Goal: Task Accomplishment & Management: Complete application form

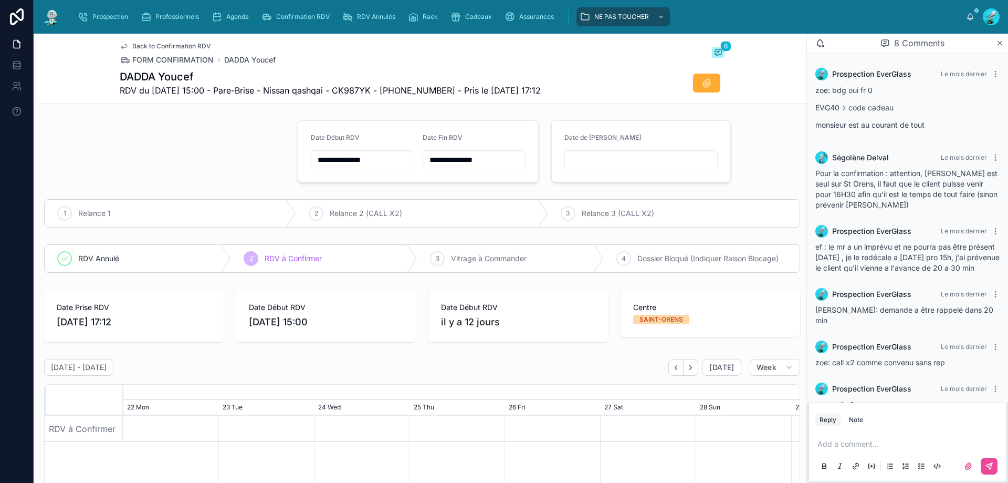
scroll to position [106, 0]
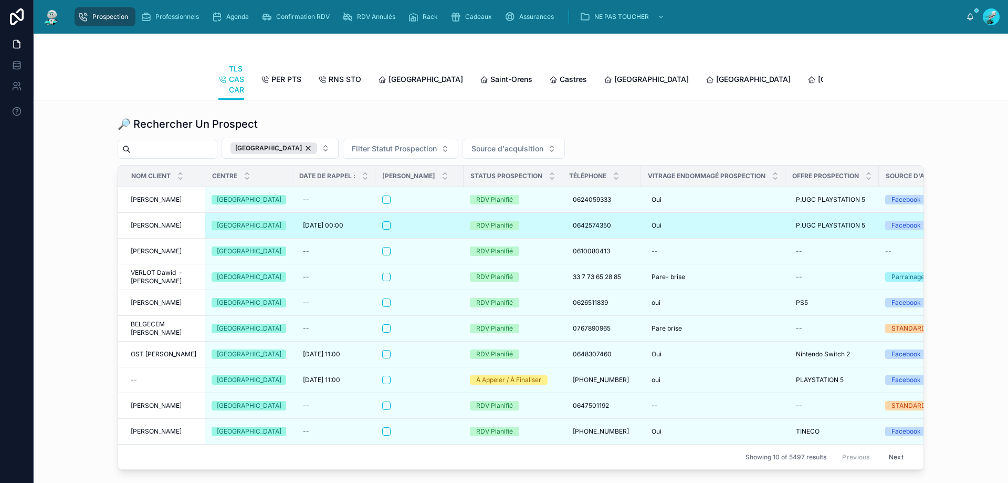
scroll to position [1334, 0]
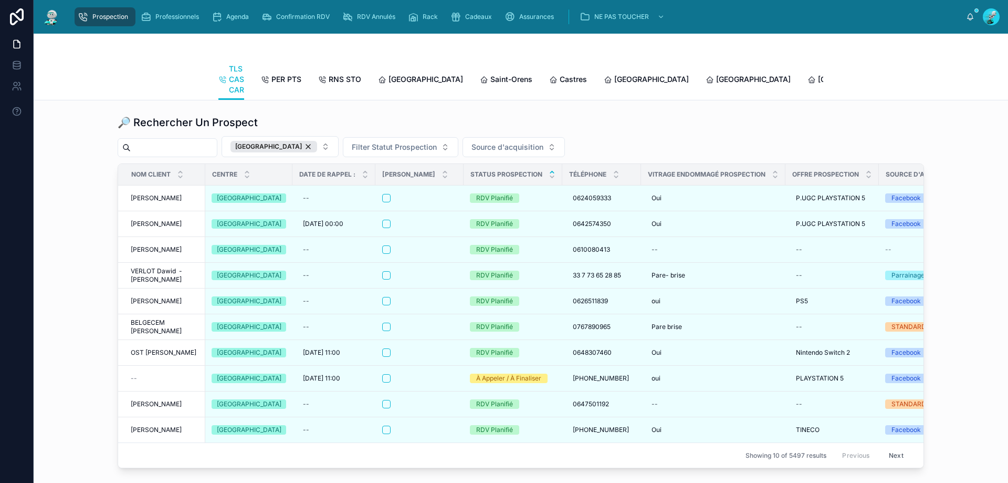
click at [552, 173] on icon at bounding box center [552, 172] width 4 height 2
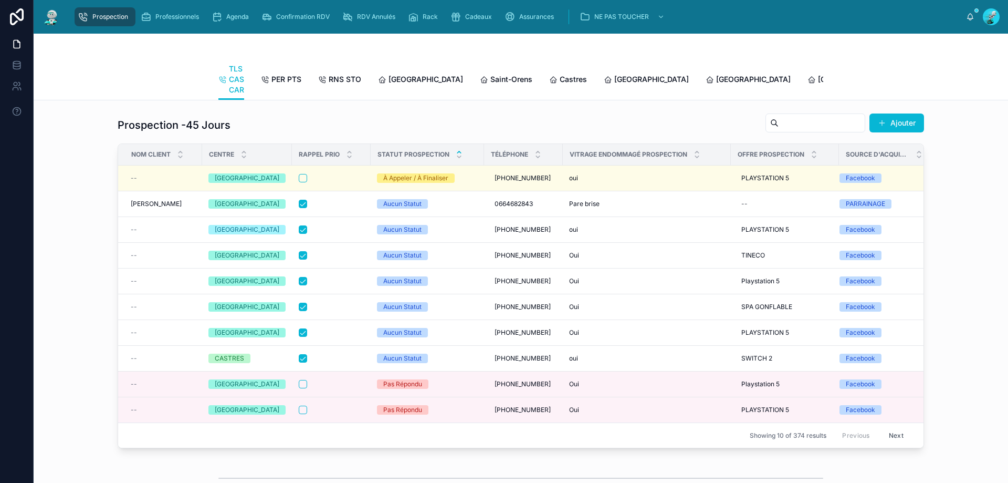
click at [456, 160] on icon at bounding box center [459, 156] width 7 height 7
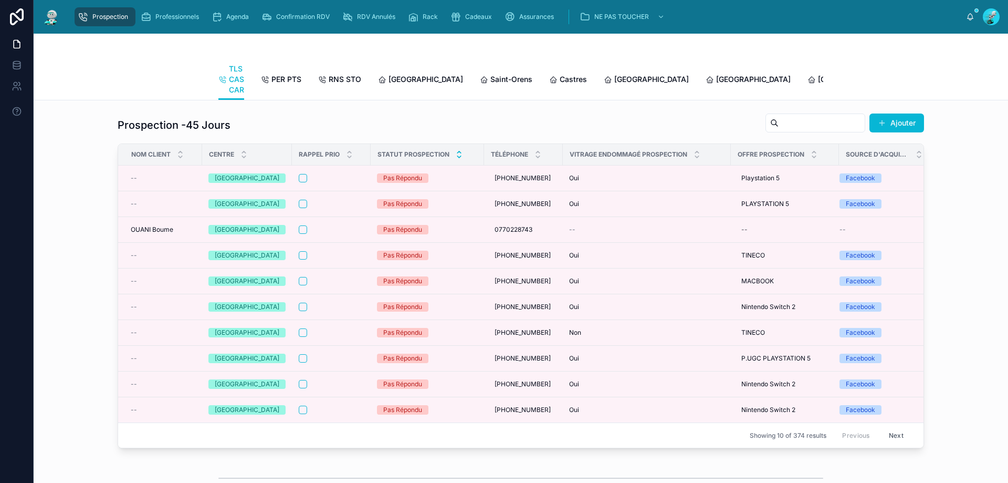
click at [456, 160] on div at bounding box center [459, 155] width 7 height 12
click at [456, 155] on icon at bounding box center [459, 152] width 7 height 7
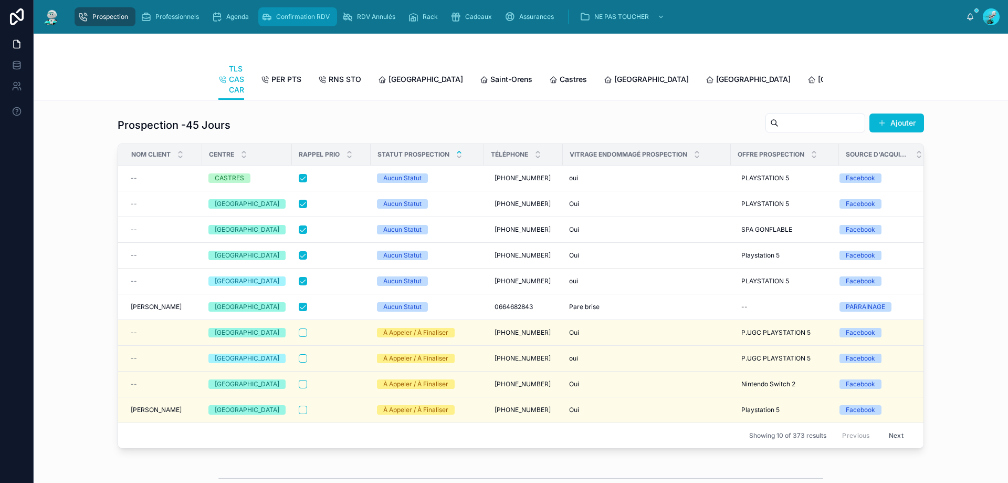
click at [300, 16] on span "Confirmation RDV" at bounding box center [303, 17] width 54 height 8
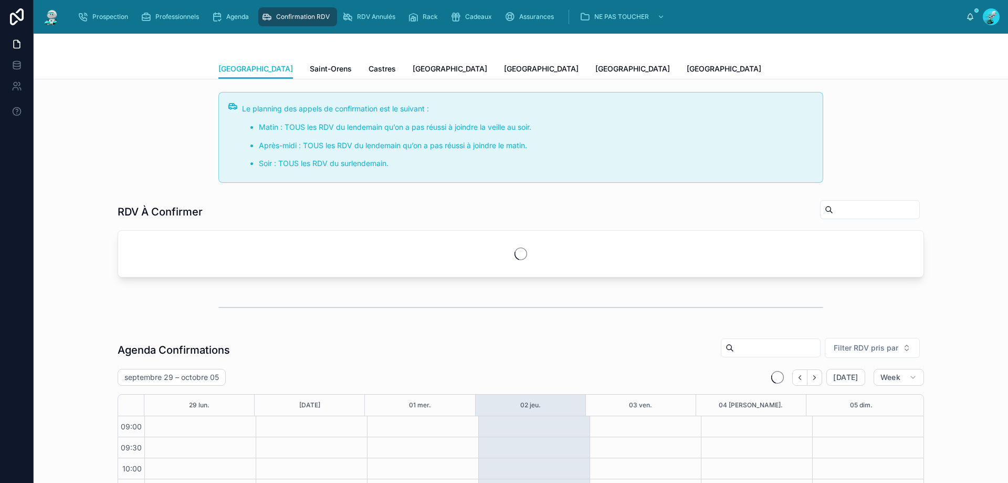
scroll to position [57, 0]
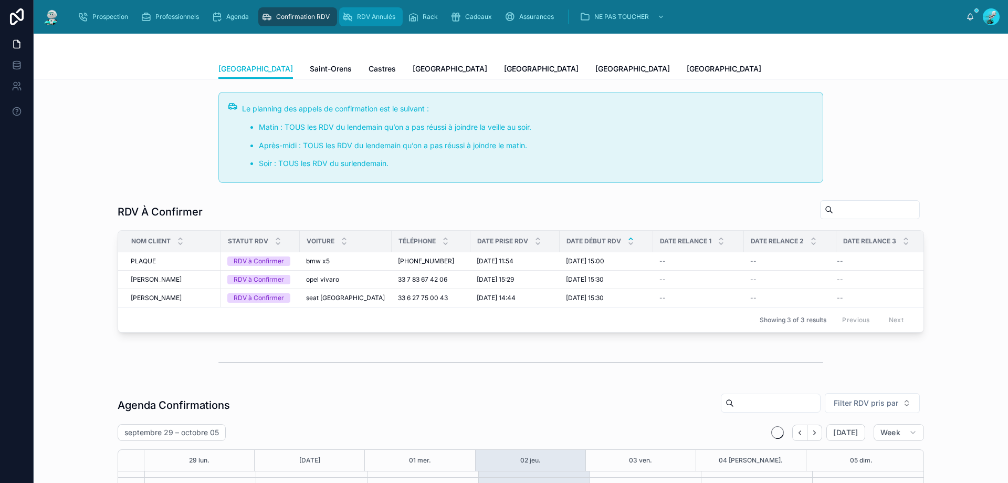
click at [369, 13] on span "RDV Annulés" at bounding box center [376, 17] width 38 height 8
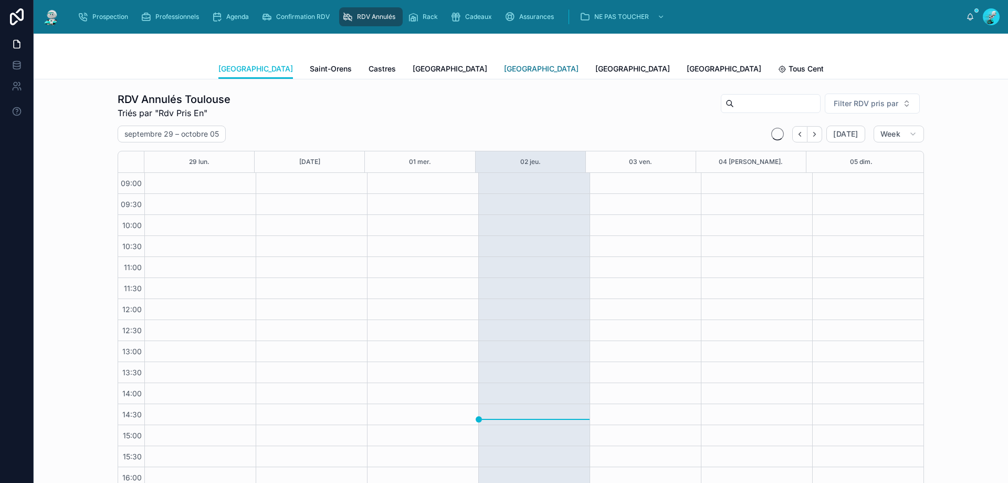
scroll to position [59, 0]
click at [216, 17] on icon "scrollable content" at bounding box center [217, 17] width 11 height 11
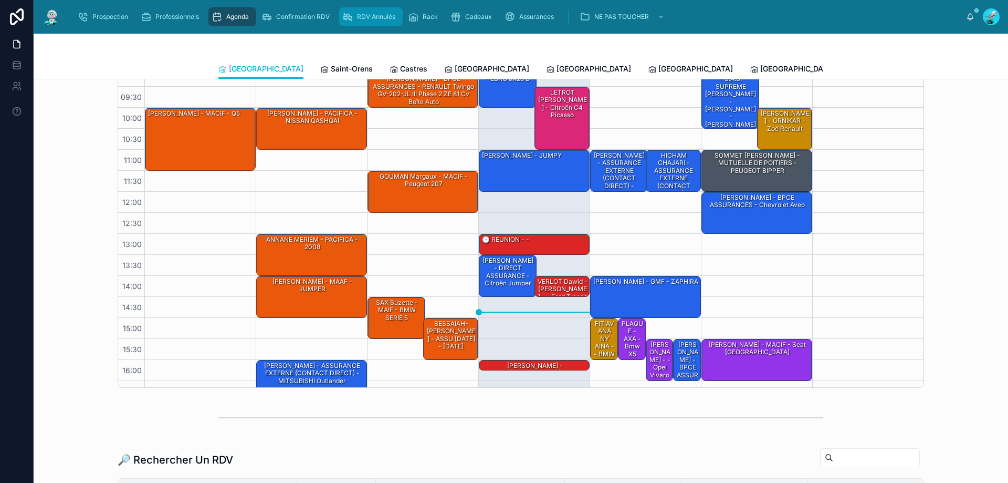
click at [371, 17] on span "RDV Annulés" at bounding box center [376, 17] width 38 height 8
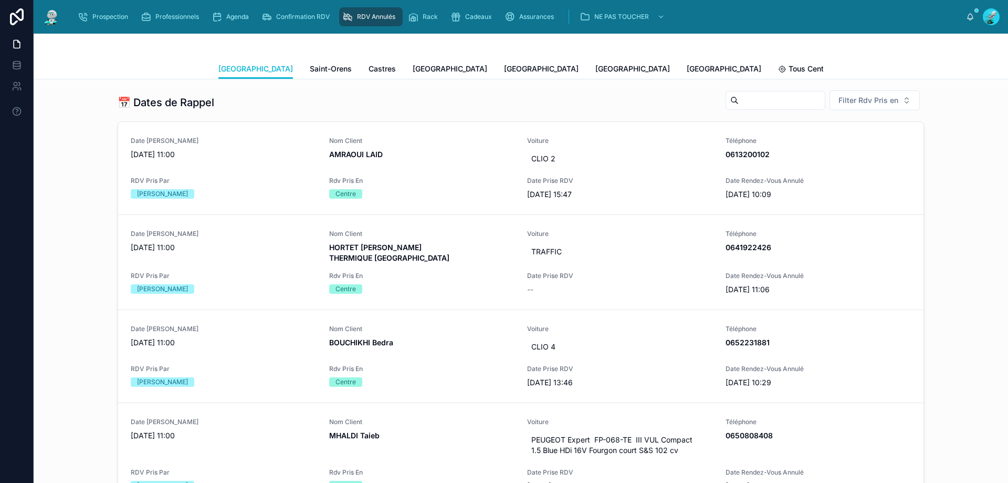
scroll to position [420, 0]
click at [859, 105] on span "Filter Rdv Pris en" at bounding box center [869, 100] width 60 height 11
click at [854, 164] on div "Téléphone" at bounding box center [871, 159] width 126 height 17
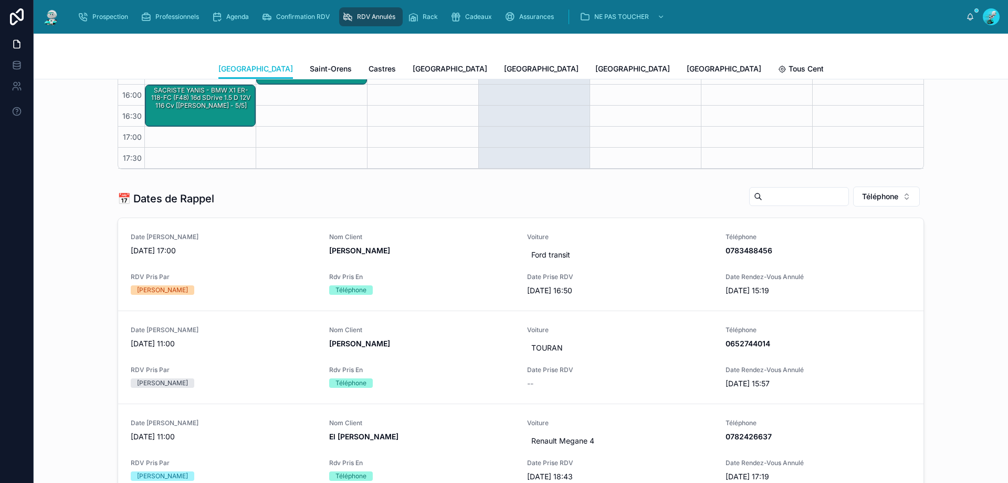
scroll to position [282, 0]
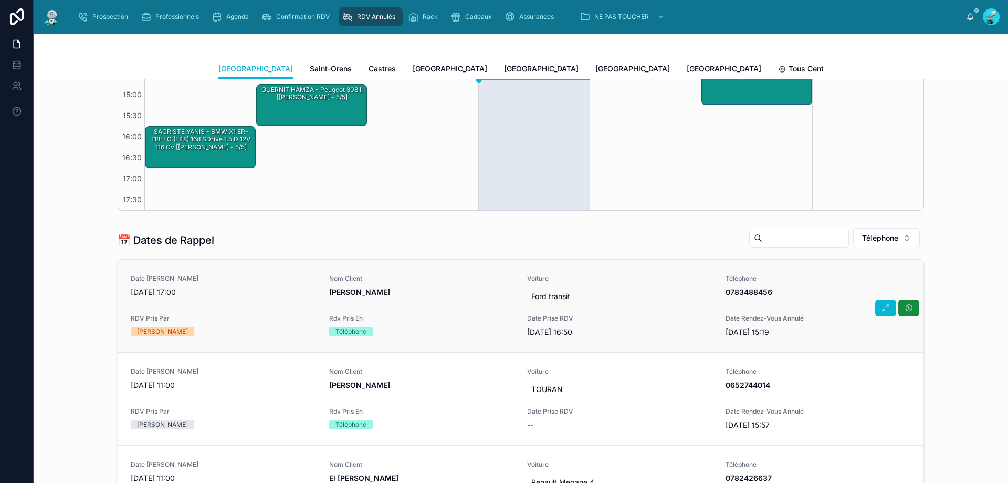
click at [419, 292] on span "MAHON Marc" at bounding box center [422, 292] width 186 height 11
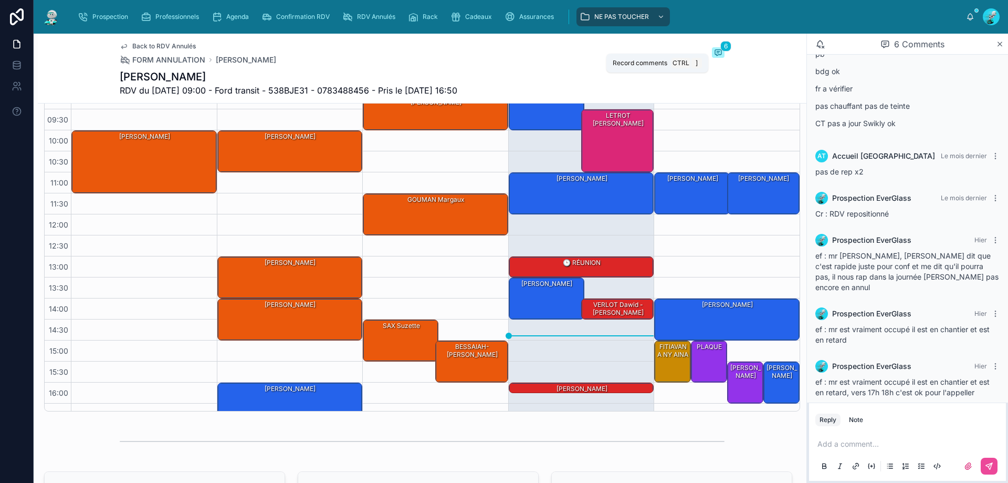
click at [716, 52] on icon at bounding box center [718, 52] width 8 height 8
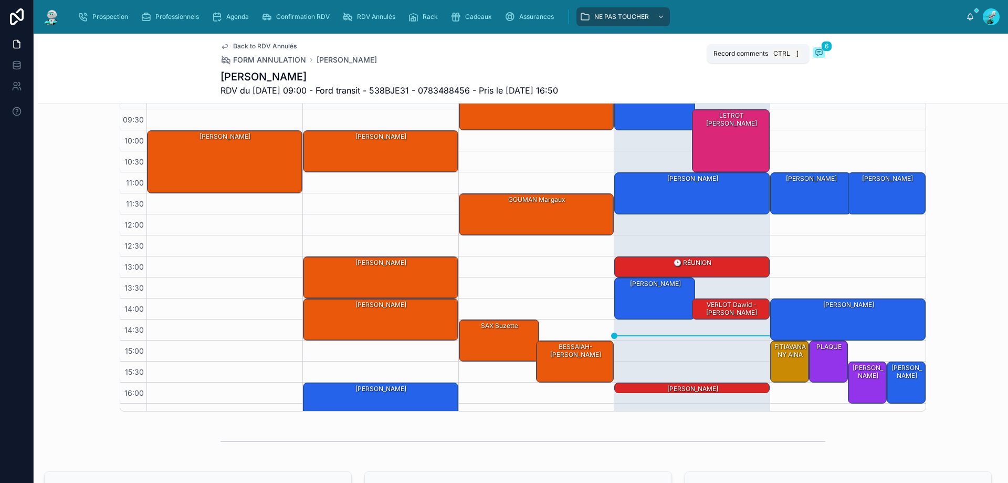
click at [821, 47] on span "6" at bounding box center [826, 46] width 11 height 11
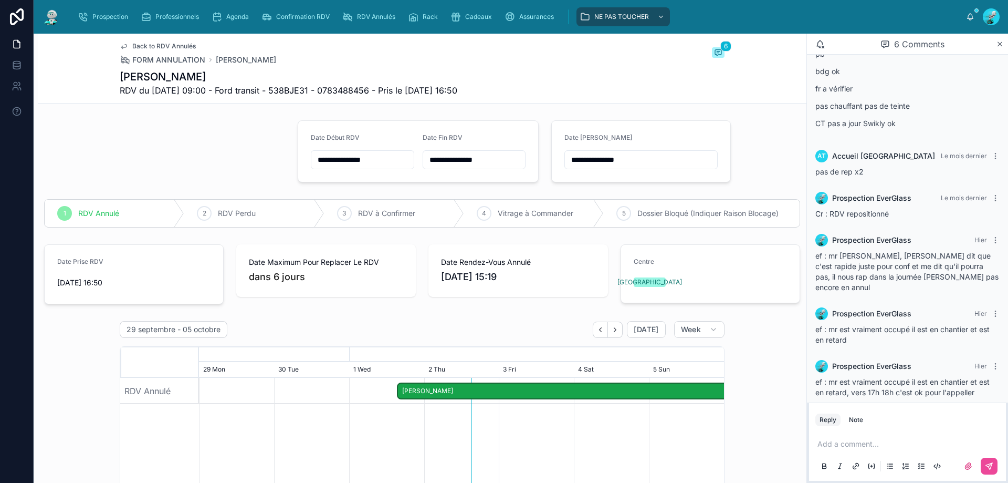
click at [48, 9] on img at bounding box center [51, 16] width 19 height 17
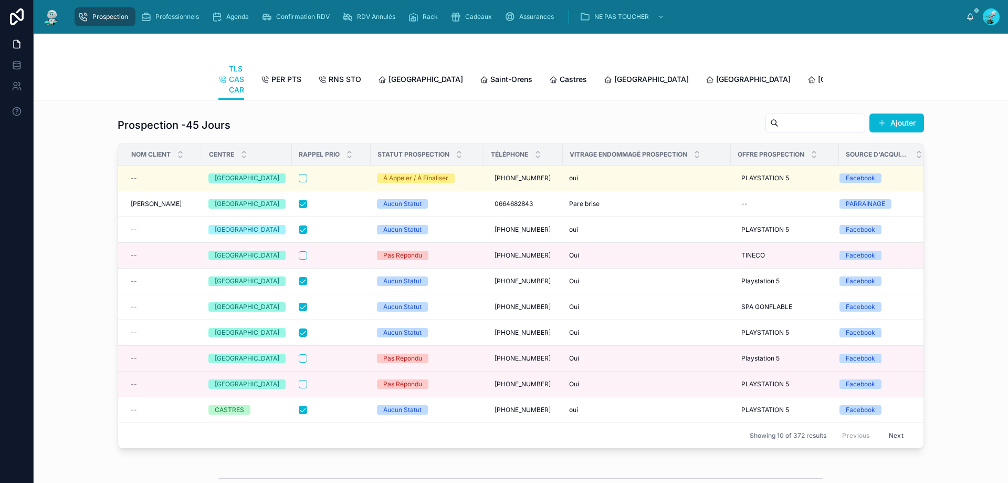
click at [398, 66] on div "TLS CAS CAR PER PTS RNS STO Toulouse Saint-Orens Castres Carcassonne Perpignan …" at bounding box center [520, 79] width 605 height 41
click at [403, 78] on span "Toulouse" at bounding box center [426, 79] width 75 height 11
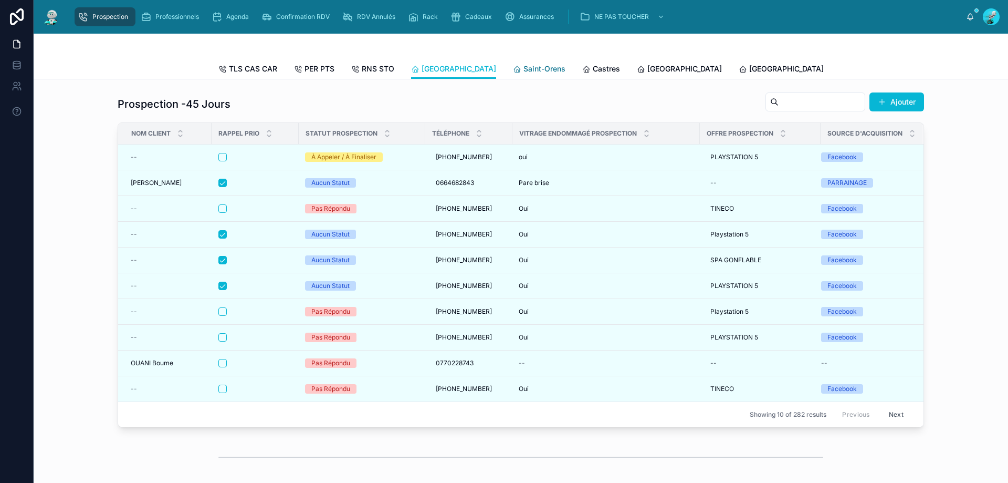
click at [513, 68] on div "Saint-Orens" at bounding box center [539, 69] width 53 height 11
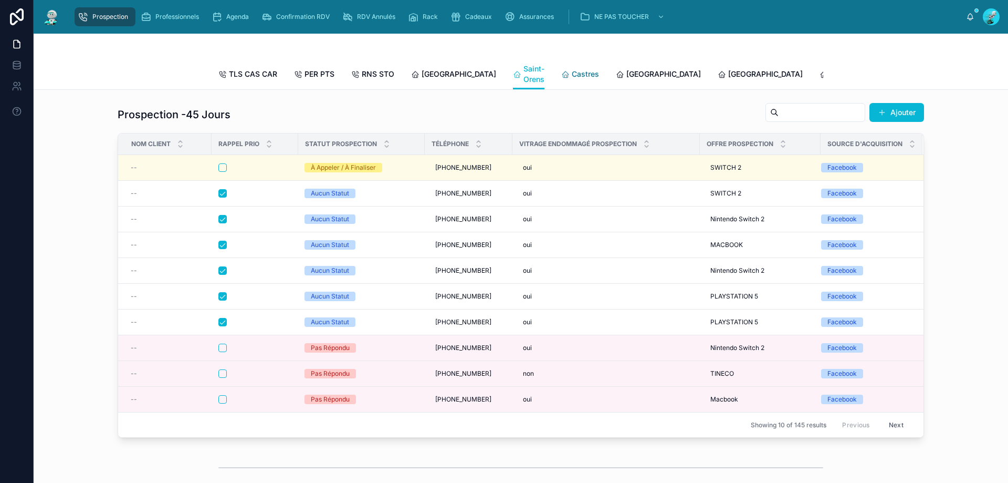
click at [561, 82] on link "Castres" at bounding box center [580, 75] width 38 height 21
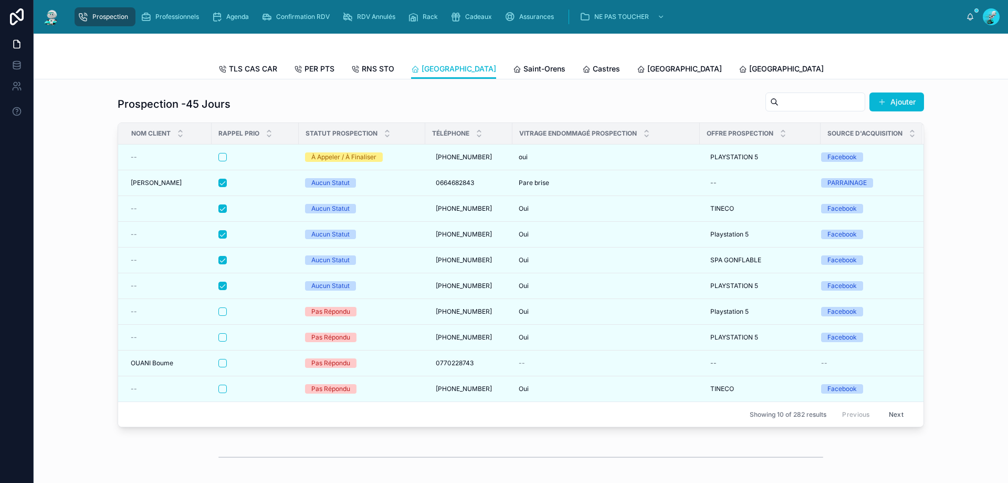
click at [602, 108] on div "Prospection -45 Jours Ajouter" at bounding box center [521, 104] width 807 height 24
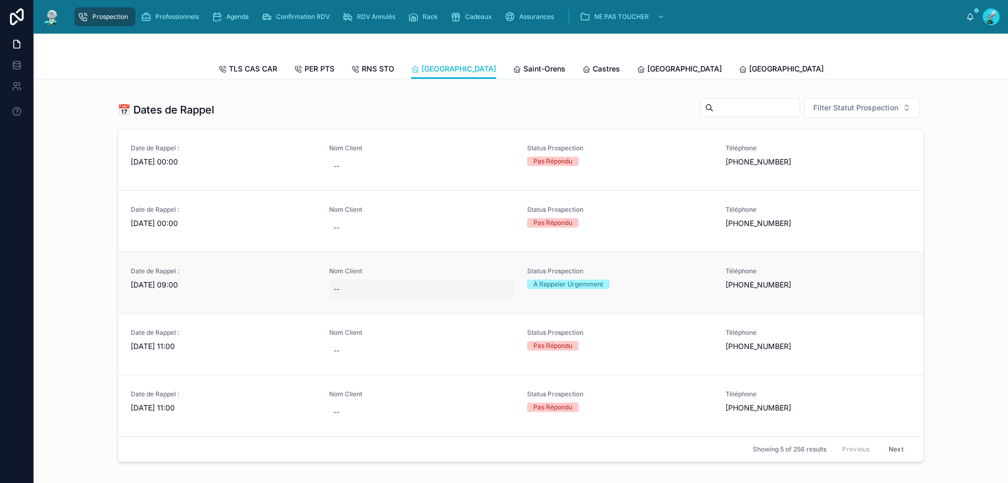
scroll to position [368, 0]
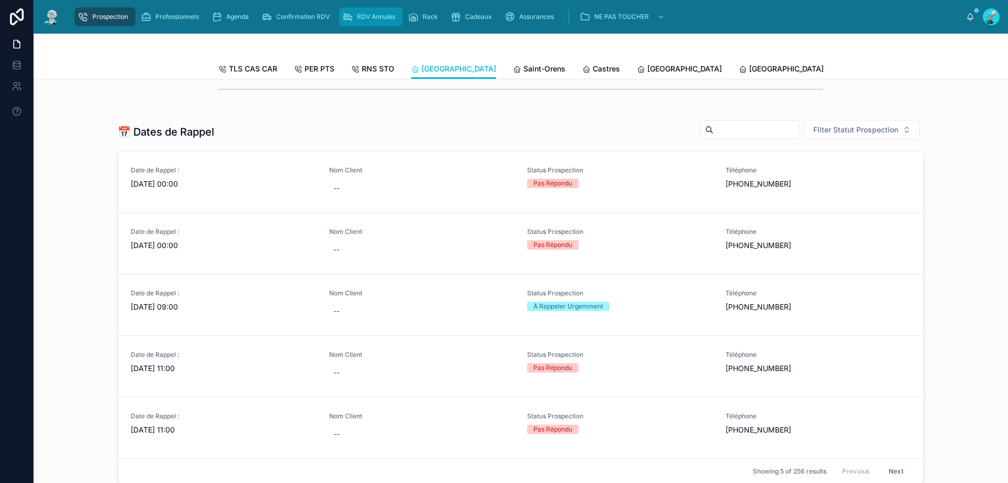
click at [342, 13] on icon "scrollable content" at bounding box center [347, 17] width 11 height 11
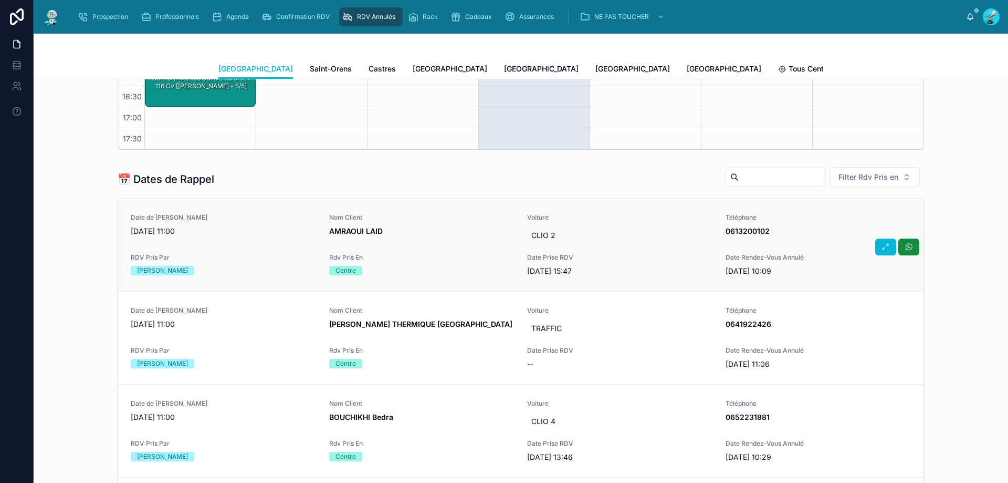
scroll to position [368, 0]
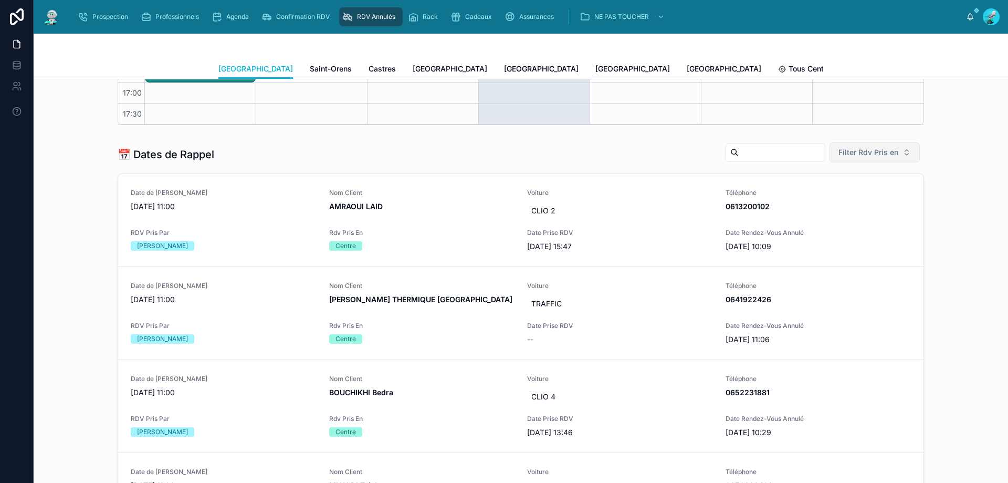
click at [871, 154] on span "Filter Rdv Pris en" at bounding box center [869, 152] width 60 height 11
click at [818, 213] on div "Téléphone" at bounding box center [871, 211] width 126 height 17
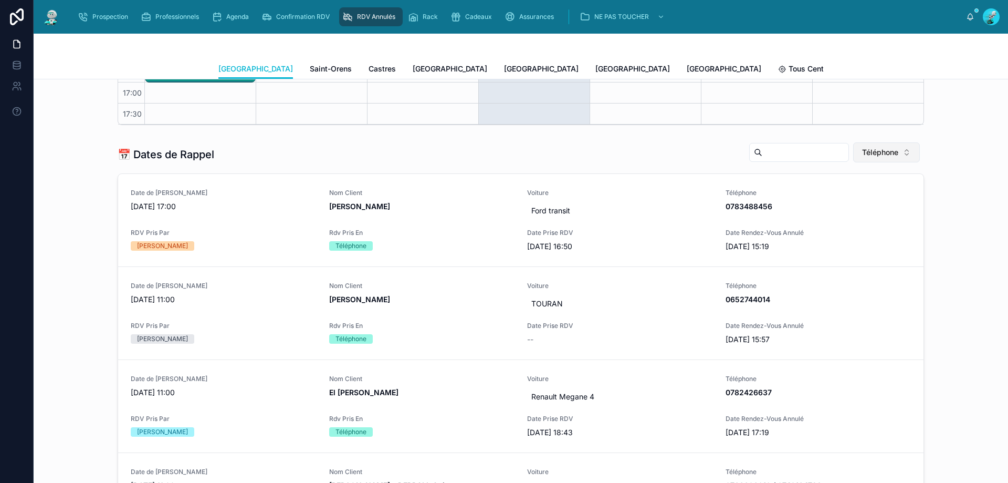
click at [915, 159] on button "Téléphone" at bounding box center [886, 152] width 67 height 20
click at [700, 144] on div "📅 Dates de Rappel Téléphone" at bounding box center [521, 154] width 807 height 25
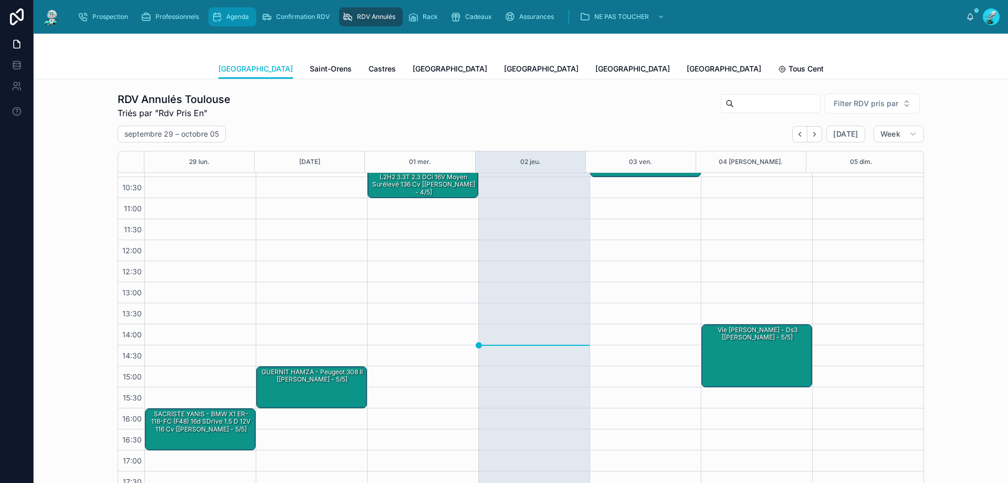
click at [236, 14] on span "Agenda" at bounding box center [237, 17] width 23 height 8
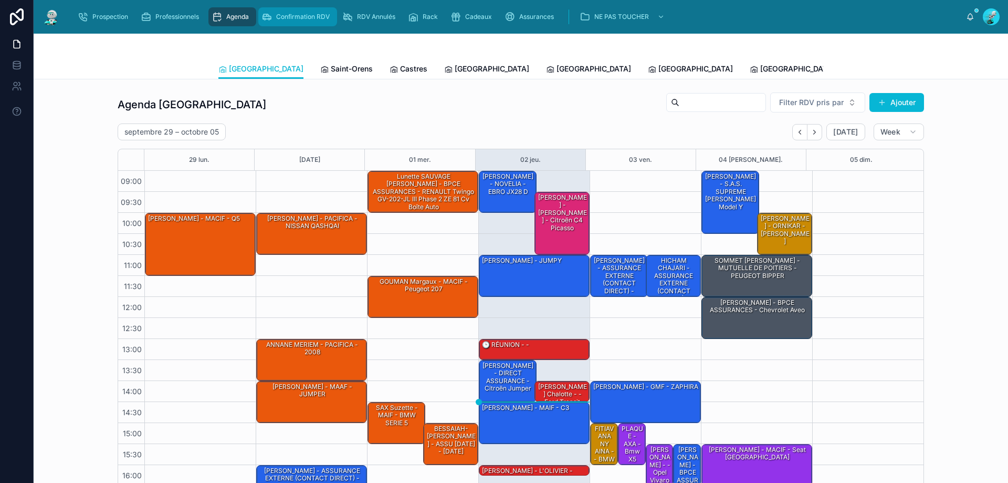
click at [324, 11] on div "Confirmation RDV" at bounding box center [298, 16] width 72 height 17
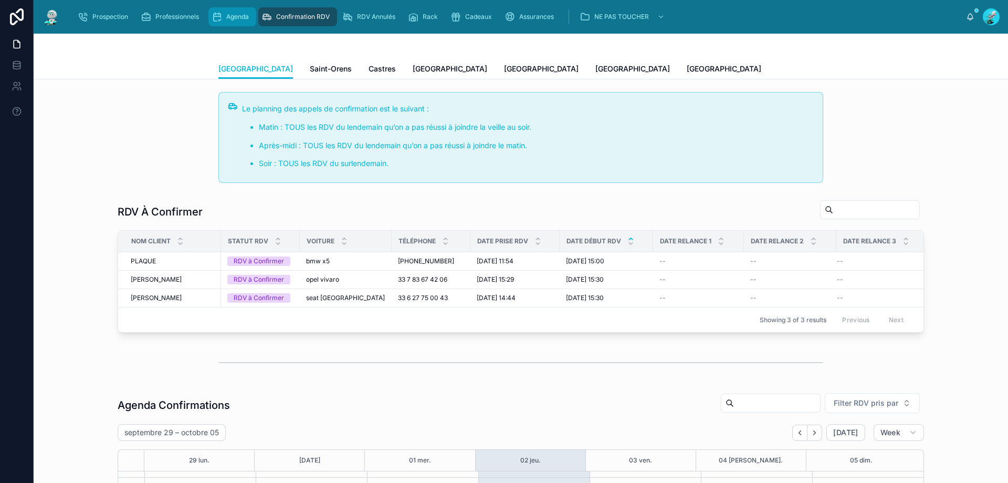
click at [245, 19] on span "Agenda" at bounding box center [237, 17] width 23 height 8
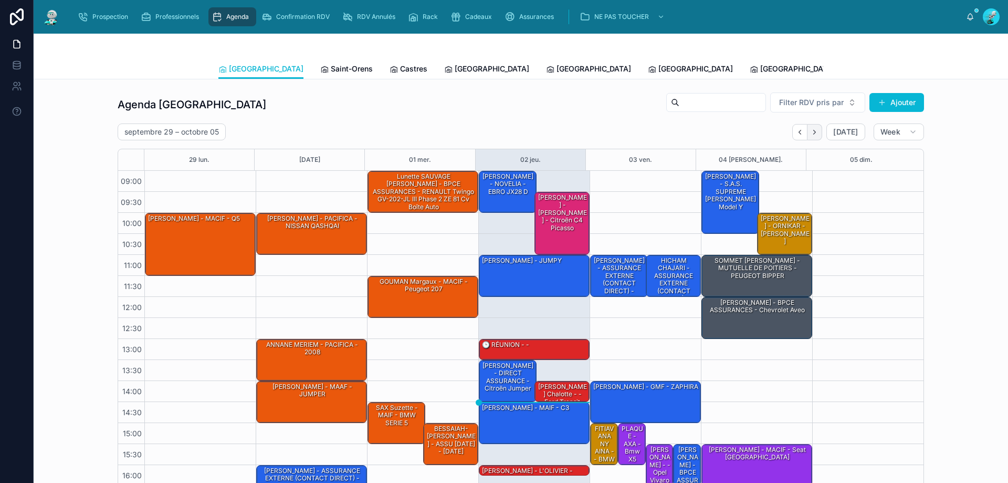
click at [812, 137] on button "Next" at bounding box center [815, 132] width 15 height 16
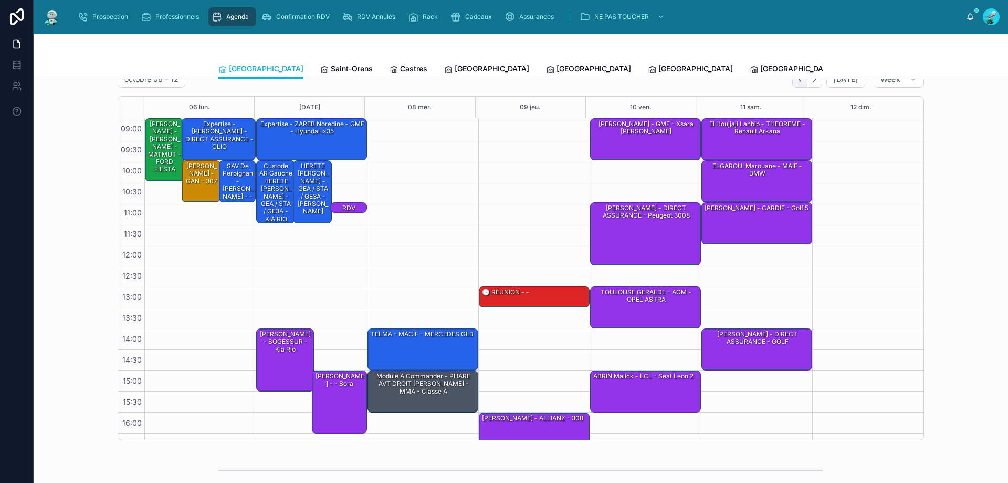
click at [799, 85] on button "Back" at bounding box center [799, 79] width 15 height 16
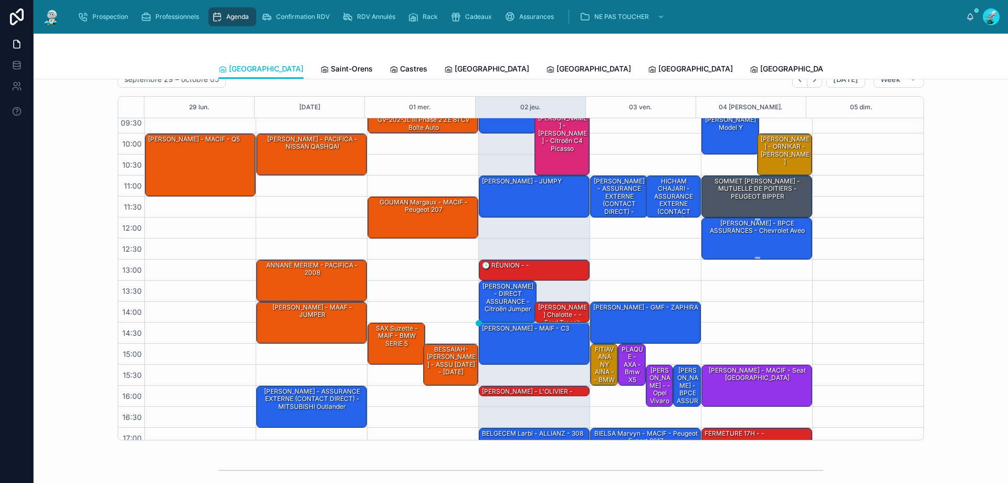
scroll to position [57, 0]
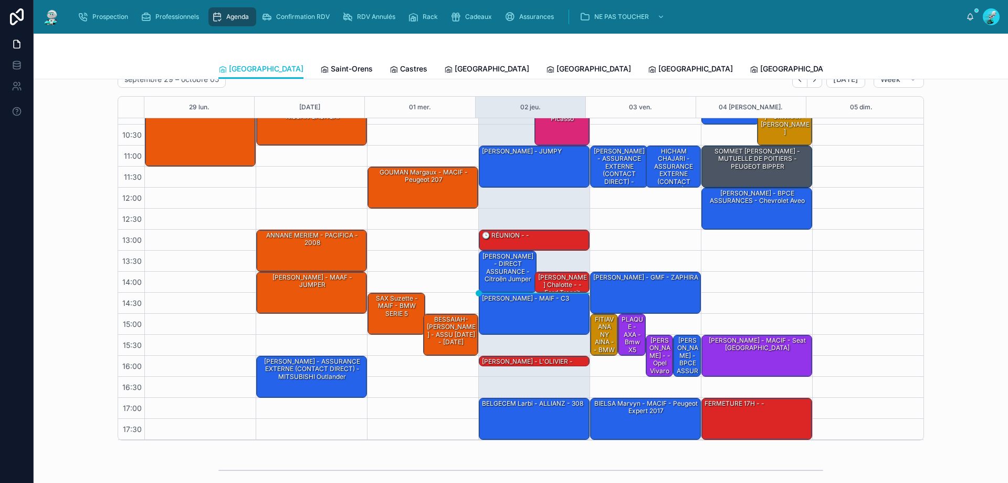
click at [482, 56] on div at bounding box center [520, 46] width 605 height 25
click at [546, 61] on link "[GEOGRAPHIC_DATA]" at bounding box center [588, 69] width 85 height 21
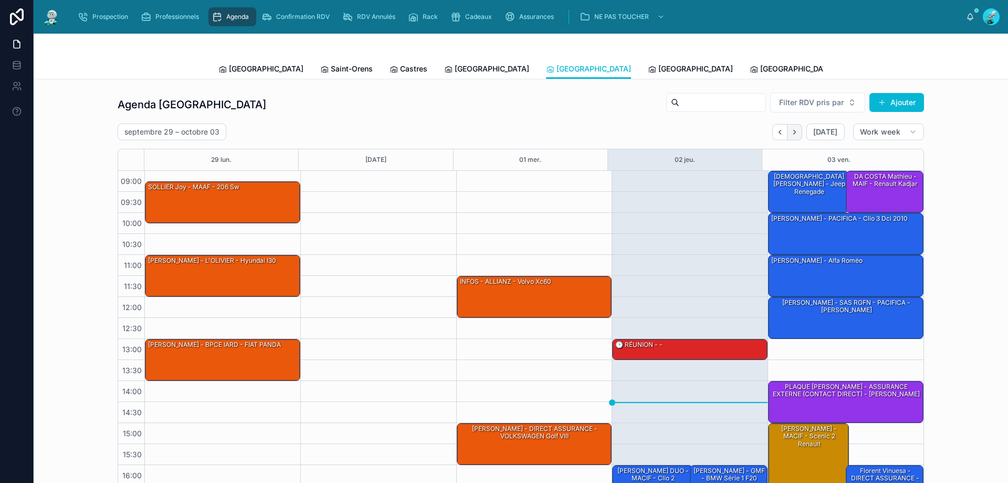
click at [795, 128] on icon "Next" at bounding box center [795, 132] width 8 height 8
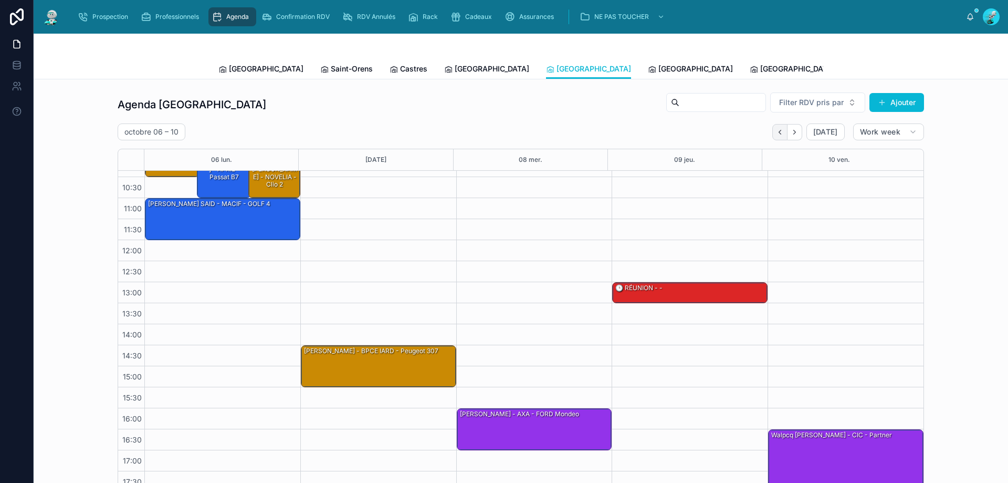
click at [774, 139] on button "Back" at bounding box center [780, 132] width 15 height 16
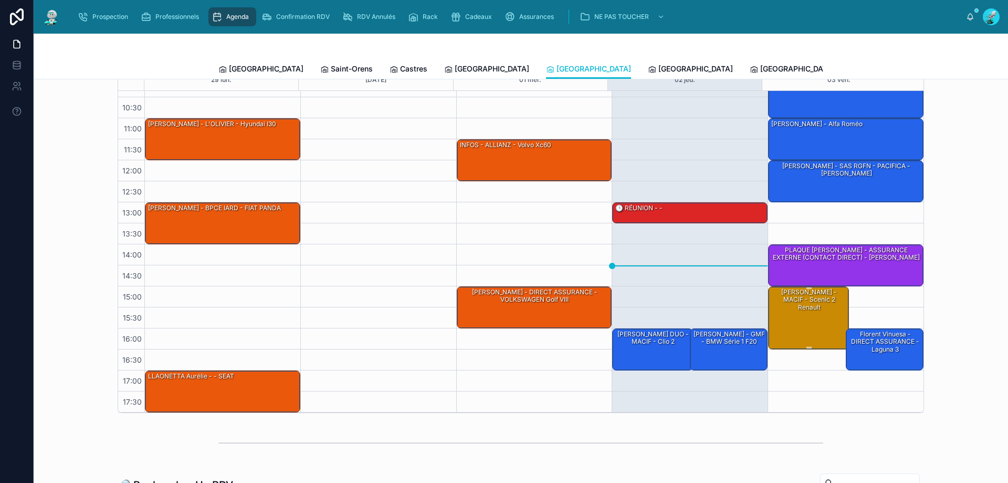
scroll to position [105, 0]
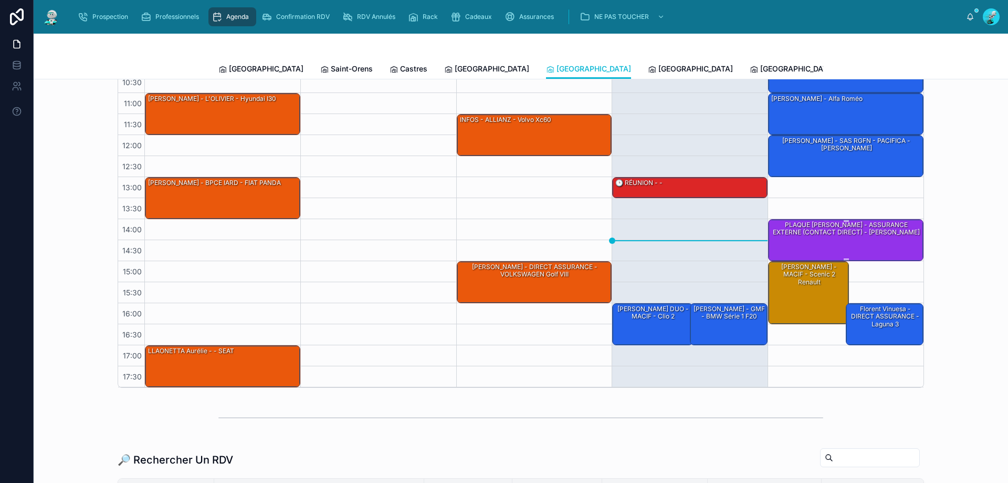
click at [808, 233] on div "PLAQUE Beaune Kevin - ASSURANCE EXTERNE (CONTACT DIRECT) - Duster" at bounding box center [846, 228] width 152 height 17
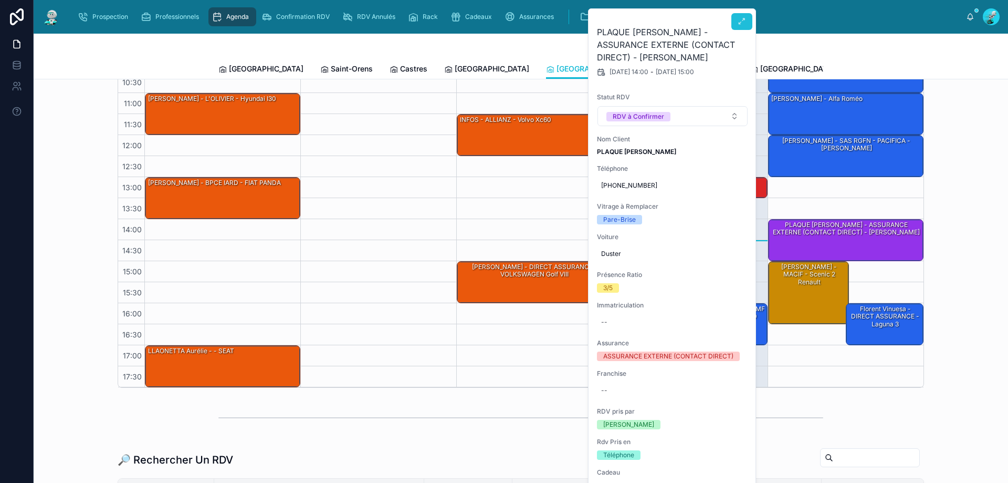
click at [737, 22] on button at bounding box center [742, 21] width 21 height 17
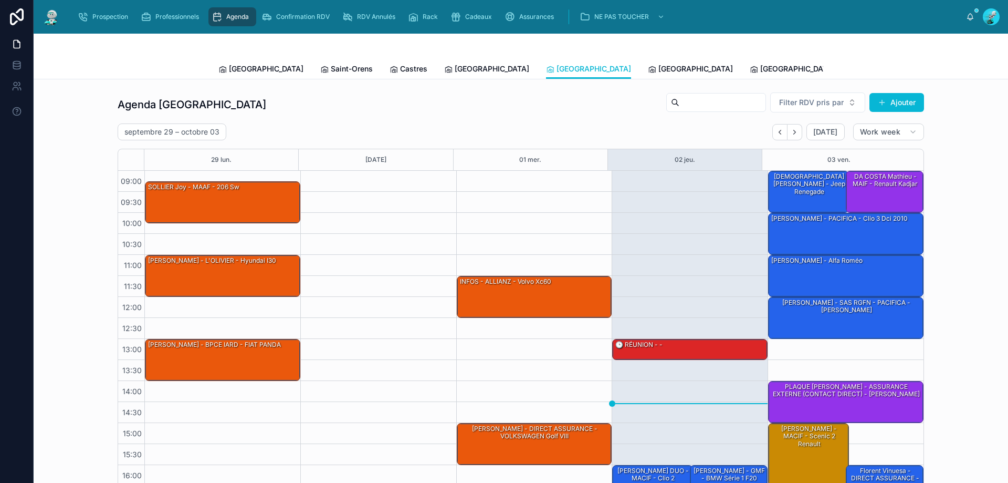
drag, startPoint x: 787, startPoint y: 133, endPoint x: 691, endPoint y: 145, distance: 97.3
click at [789, 133] on button "Next" at bounding box center [795, 132] width 15 height 16
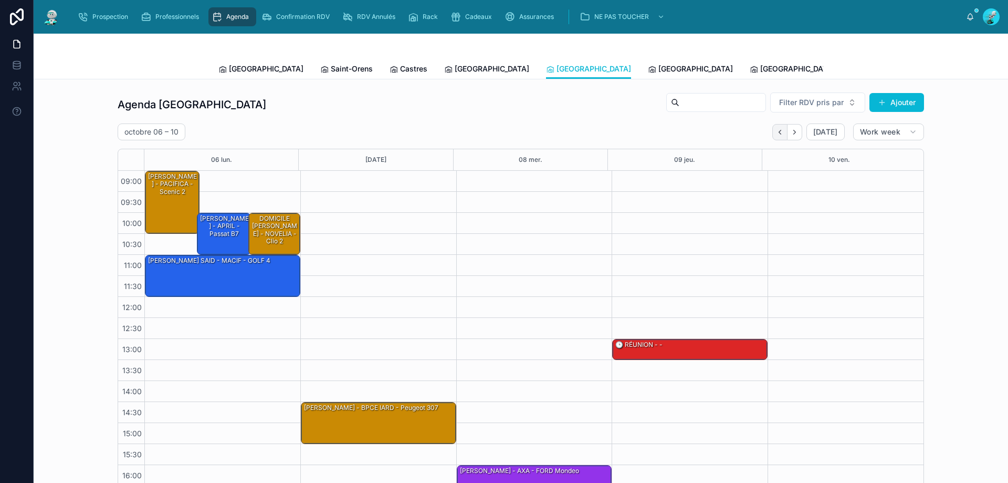
click at [782, 131] on button "Back" at bounding box center [780, 132] width 15 height 16
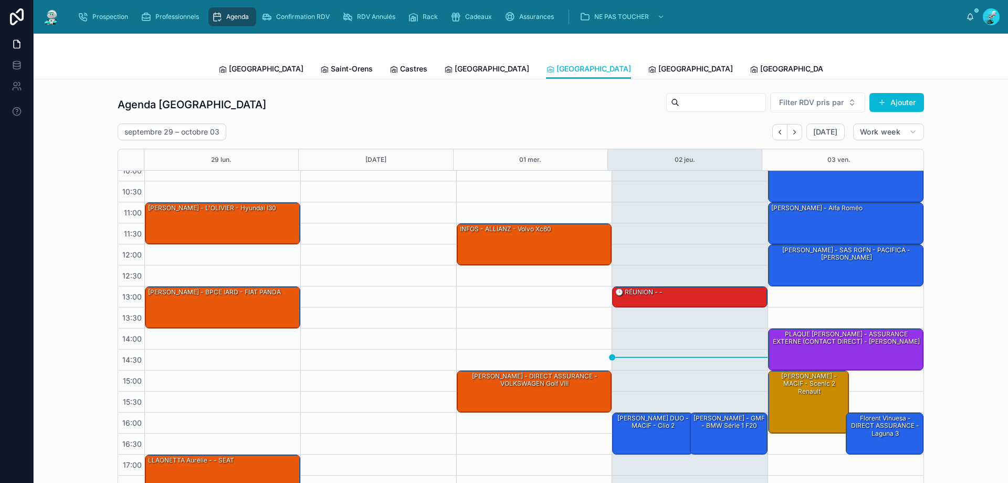
scroll to position [57, 0]
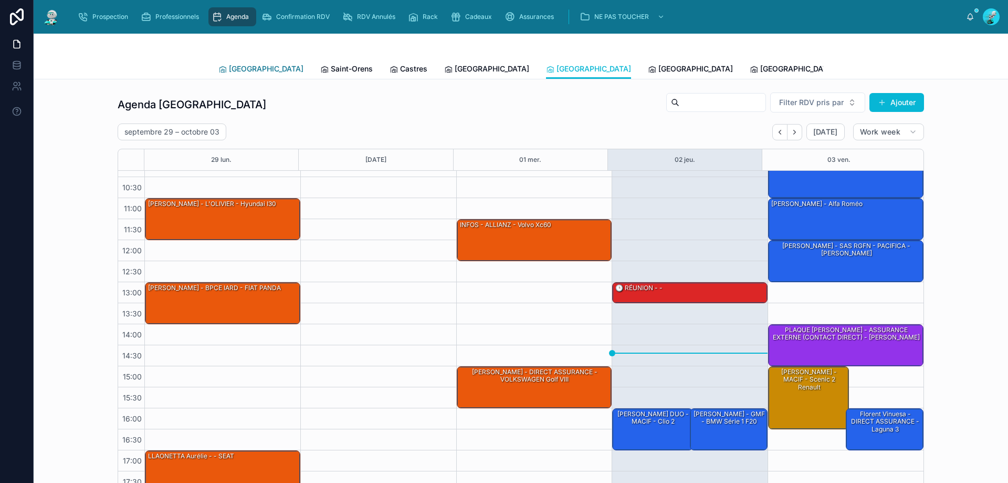
click at [248, 66] on span "[GEOGRAPHIC_DATA]" at bounding box center [266, 69] width 75 height 11
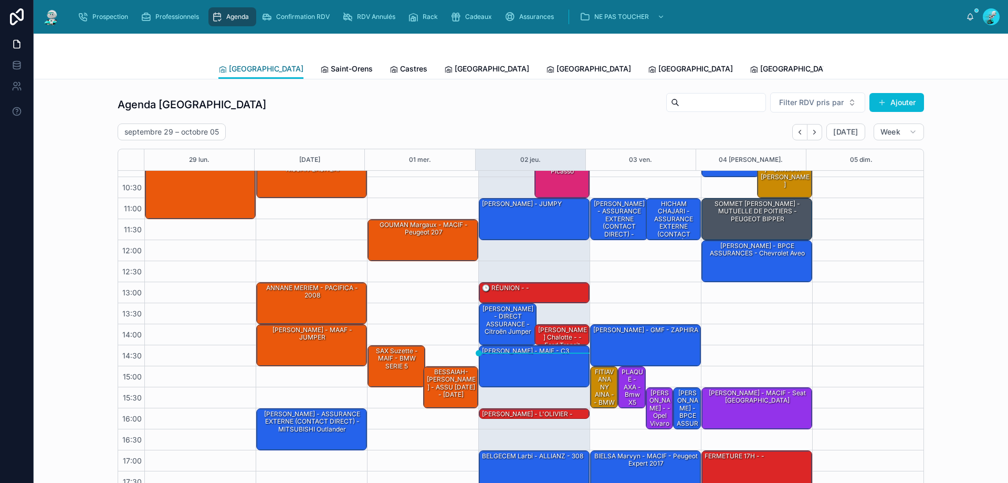
scroll to position [53, 0]
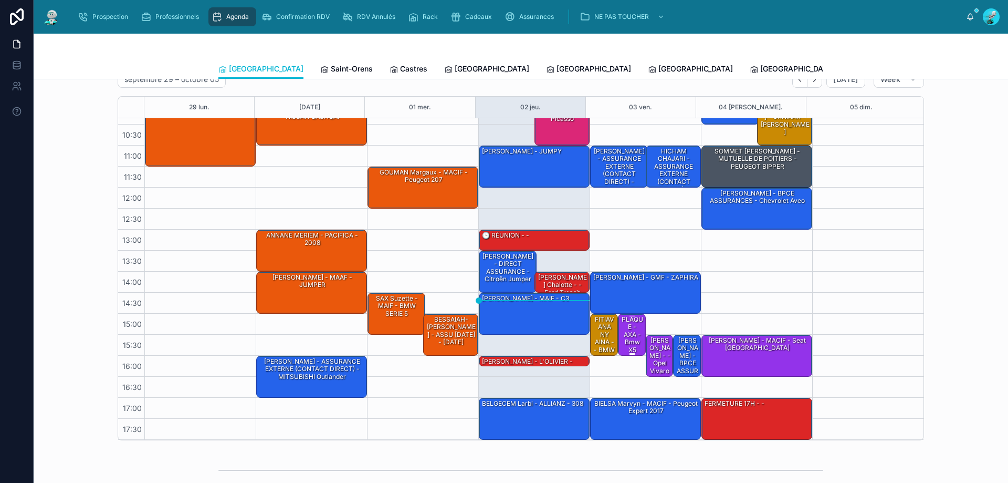
click at [620, 329] on div "PLAQUE - AXA - bmw x5" at bounding box center [632, 335] width 25 height 40
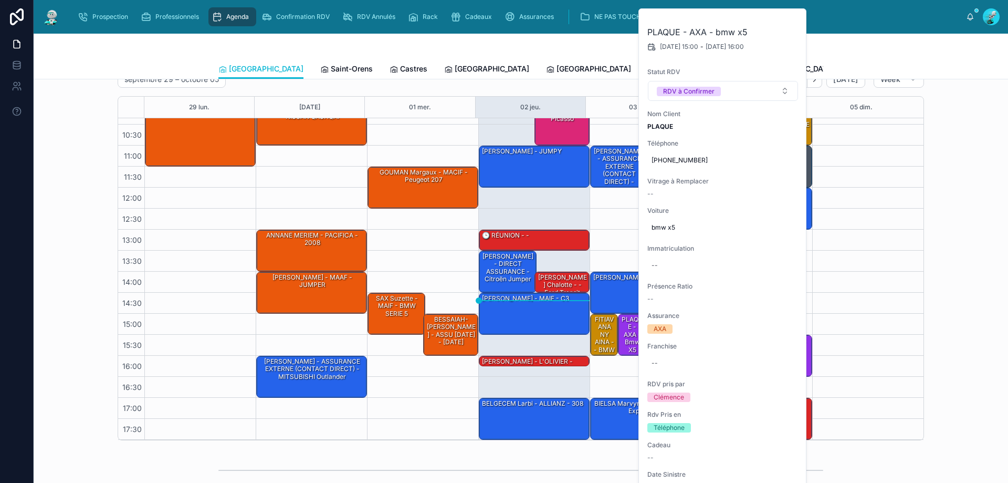
drag, startPoint x: 614, startPoint y: 329, endPoint x: 975, endPoint y: 371, distance: 363.2
click at [975, 371] on div "Agenda Toulouse Filter RDV pris par Ajouter septembre 29 – octobre 05 Today Wee…" at bounding box center [521, 239] width 958 height 409
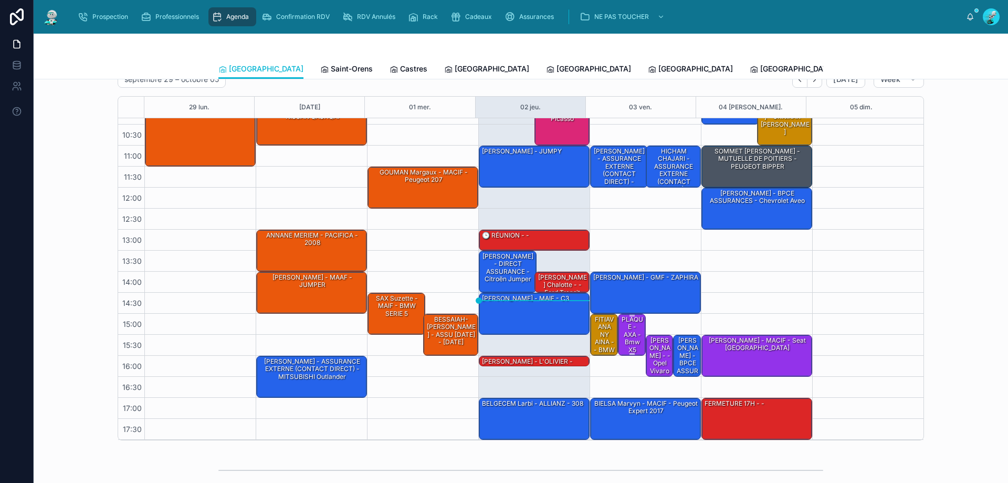
click at [620, 334] on div "PLAQUE - AXA - bmw x5" at bounding box center [632, 335] width 25 height 40
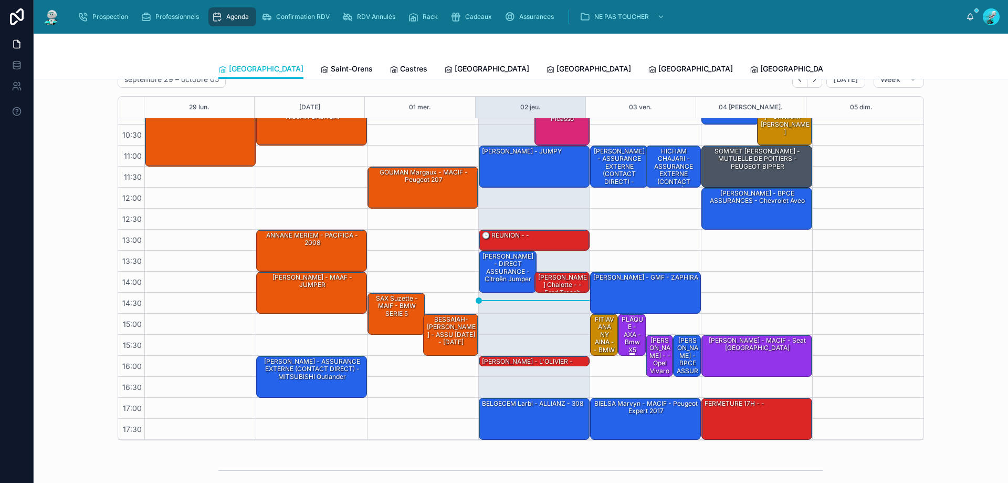
drag, startPoint x: 683, startPoint y: 159, endPoint x: 614, endPoint y: 332, distance: 186.3
click at [620, 332] on div "PLAQUE - AXA - bmw x5" at bounding box center [632, 335] width 25 height 40
click at [627, 330] on div "PLAQUE - AXA - bmw x5" at bounding box center [632, 335] width 25 height 40
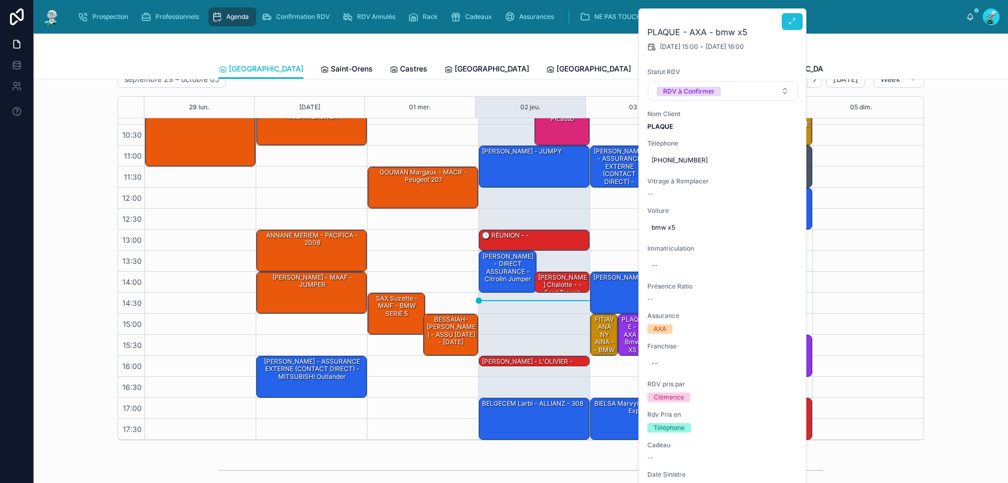
click at [798, 22] on button at bounding box center [792, 21] width 21 height 17
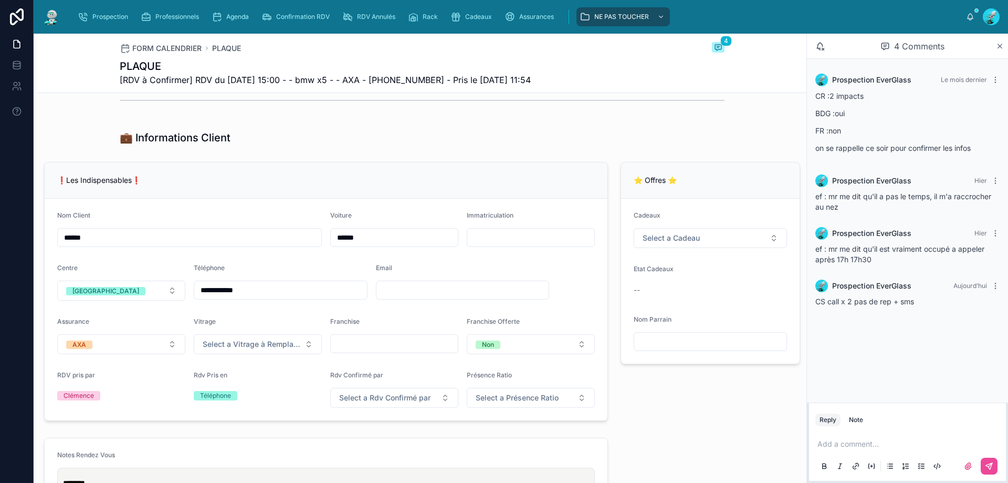
scroll to position [210, 0]
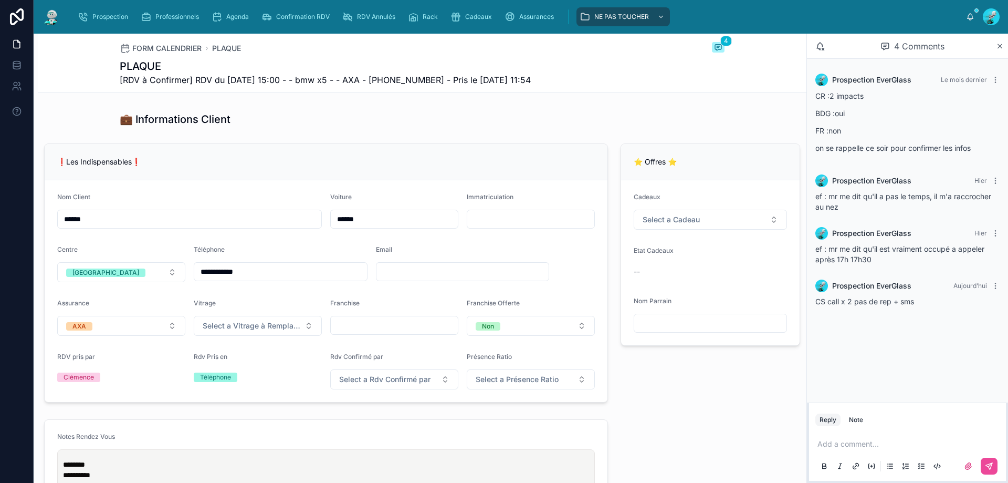
click at [495, 226] on input "text" at bounding box center [530, 219] width 127 height 15
click at [559, 162] on div "❗Les Indispensables❗" at bounding box center [326, 162] width 563 height 36
click at [277, 278] on input "**********" at bounding box center [280, 271] width 173 height 15
drag, startPoint x: 277, startPoint y: 278, endPoint x: 142, endPoint y: 278, distance: 135.0
click at [142, 278] on form "**********" at bounding box center [326, 291] width 563 height 222
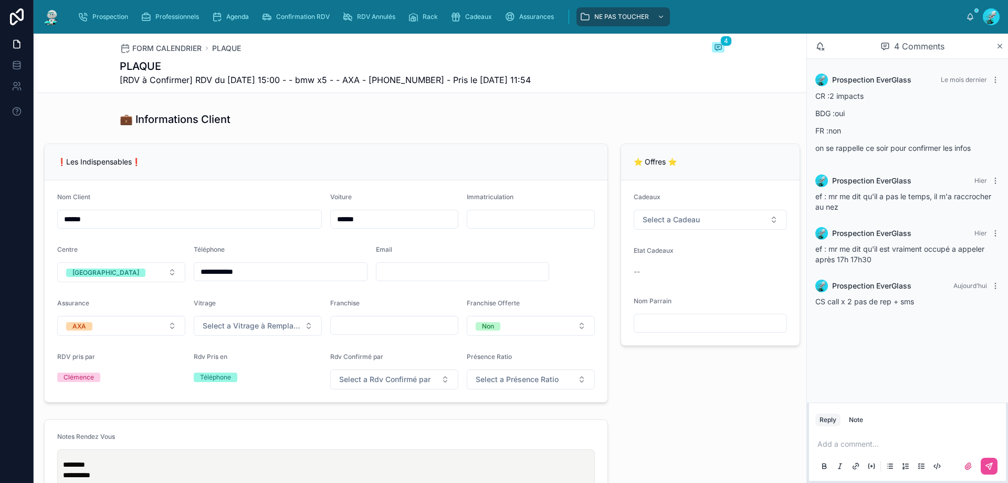
scroll to position [53, 0]
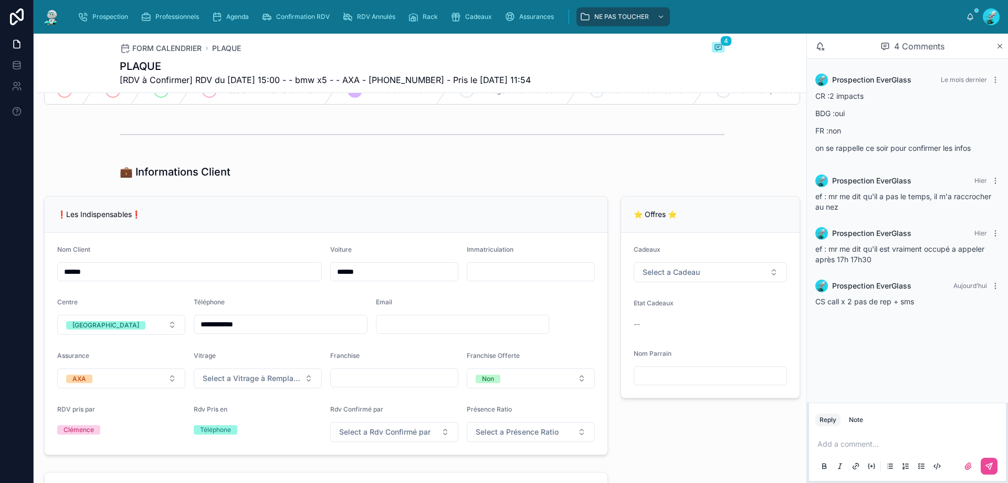
scroll to position [0, 0]
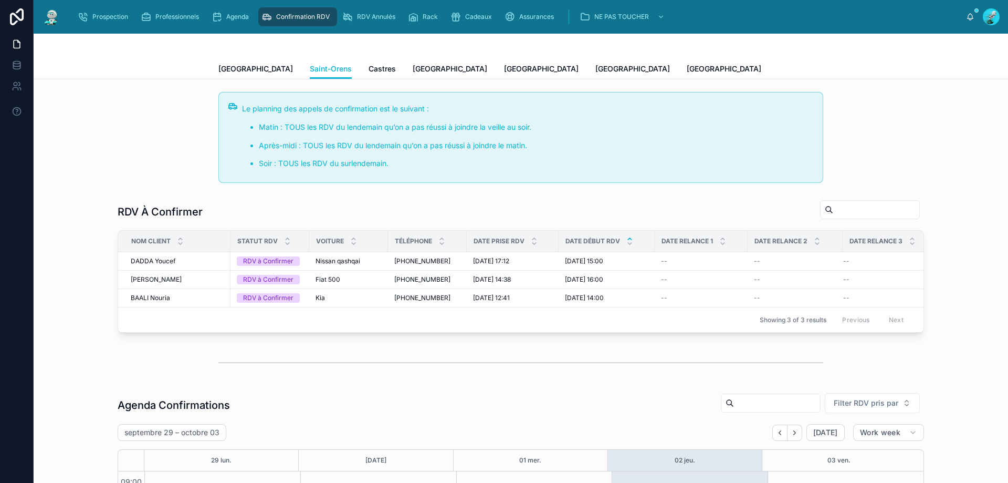
scroll to position [105, 0]
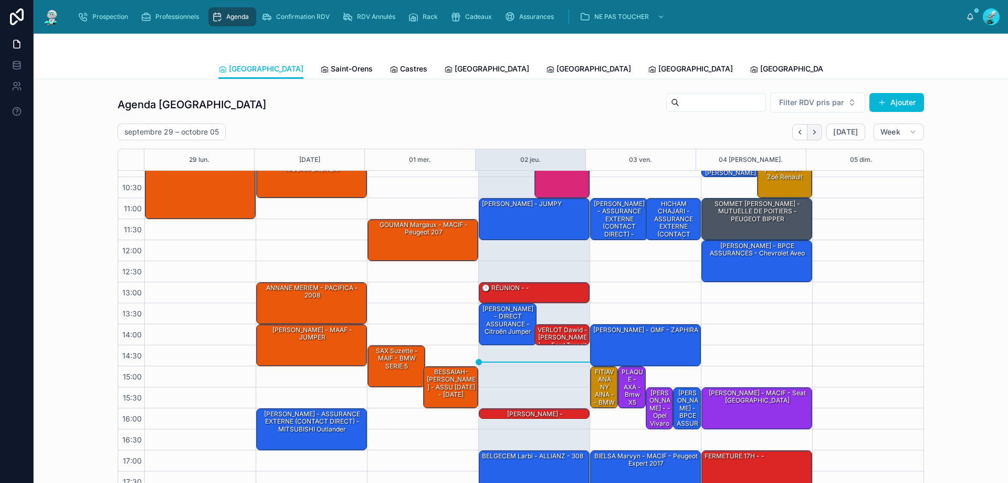
click at [815, 136] on button "Next" at bounding box center [815, 132] width 15 height 16
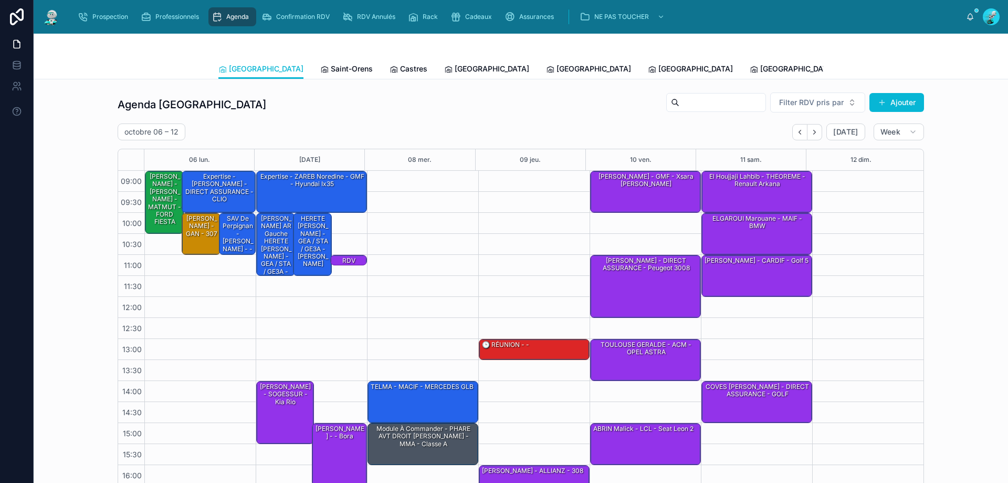
click at [962, 225] on div "Agenda Toulouse Filter RDV pris par Ajouter [DATE] – [DATE] [DATE] Week 06 [DAT…" at bounding box center [521, 292] width 958 height 409
click at [800, 137] on button "Back" at bounding box center [799, 132] width 15 height 16
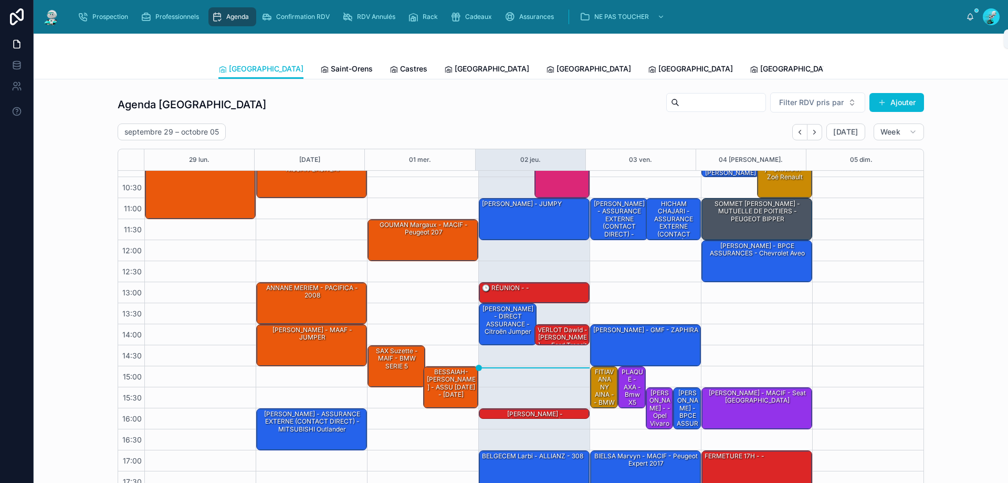
click at [967, 11] on div "Prospection EverGlass" at bounding box center [983, 16] width 34 height 17
click at [967, 14] on icon at bounding box center [970, 17] width 8 height 8
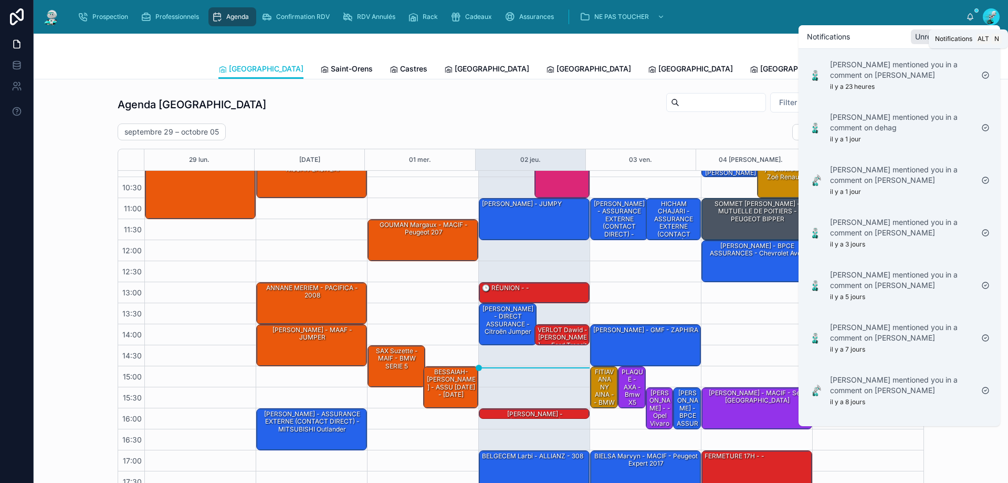
click at [968, 13] on icon at bounding box center [970, 17] width 8 height 8
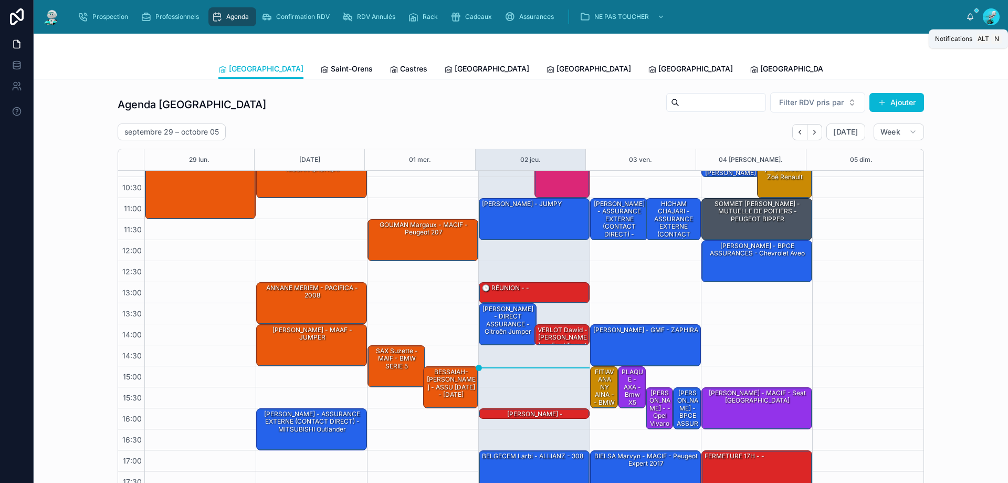
click at [968, 13] on icon at bounding box center [970, 17] width 8 height 8
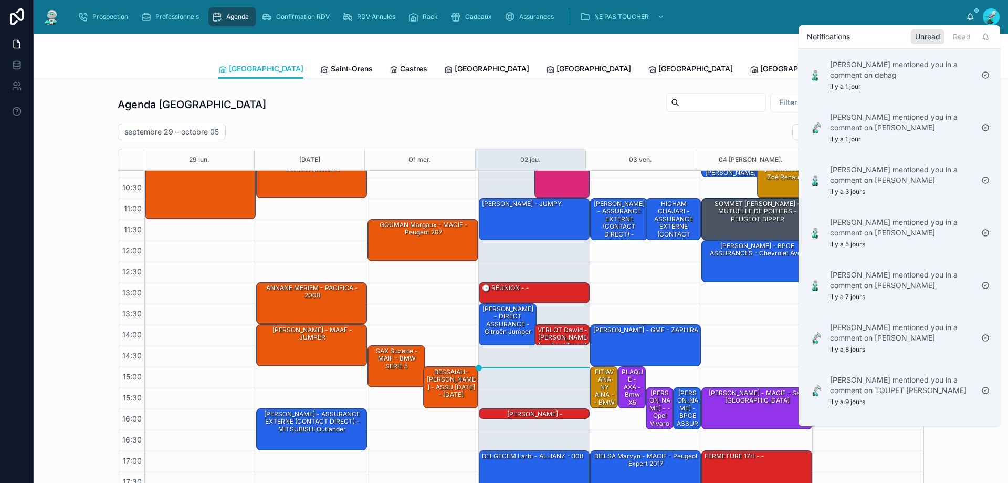
click at [929, 11] on div "Prospection Professionnels Agenda Confirmation RDV RDV Annulés Rack Cadeaux Ass…" at bounding box center [517, 16] width 897 height 23
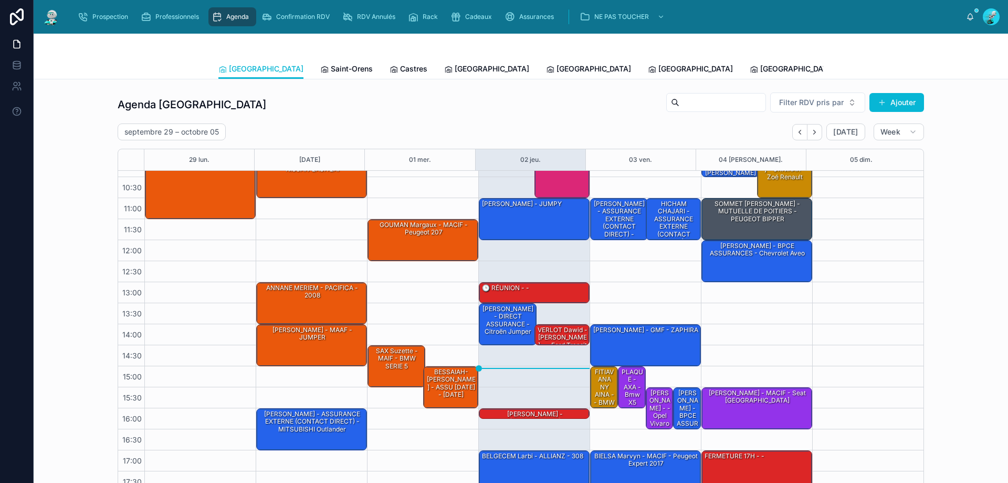
click at [48, 19] on img at bounding box center [51, 16] width 19 height 17
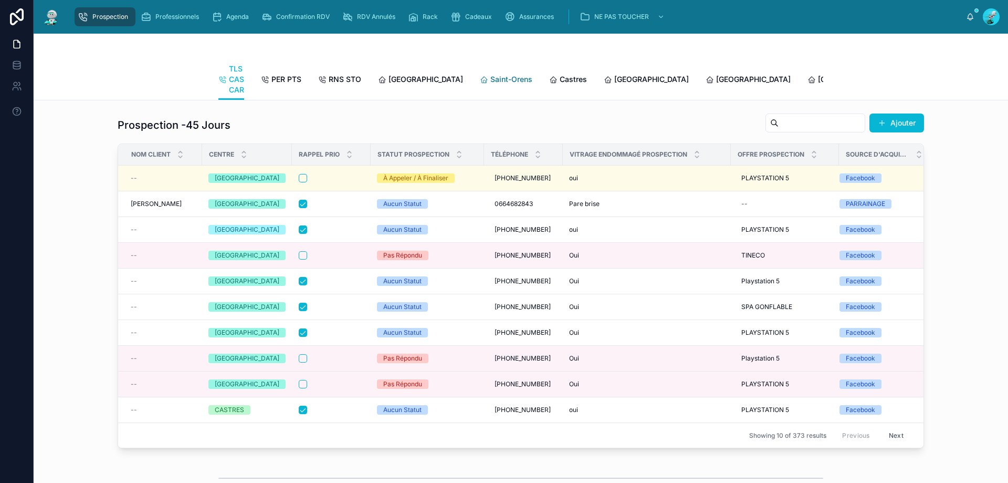
click at [490, 82] on span "Saint-Orens" at bounding box center [511, 79] width 42 height 11
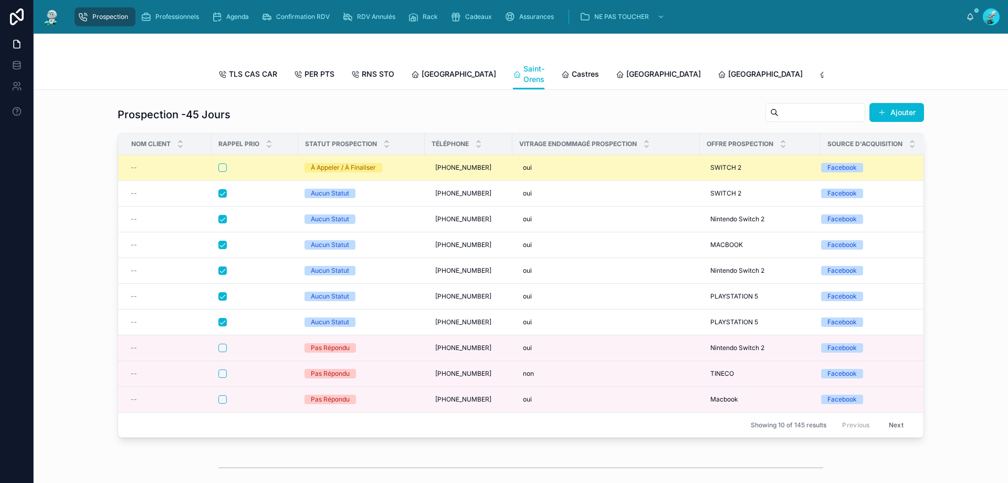
click at [380, 172] on div "À Appeler / À Finaliser" at bounding box center [362, 167] width 114 height 9
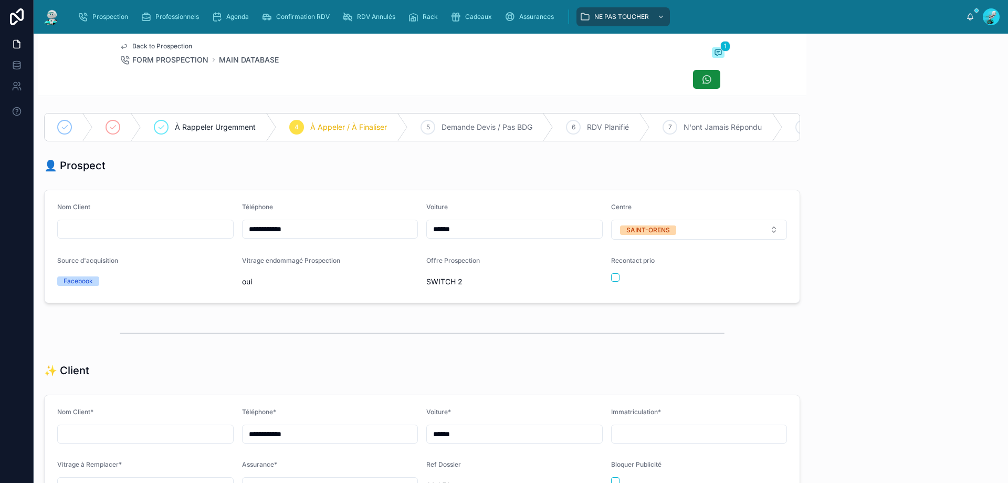
scroll to position [46, 0]
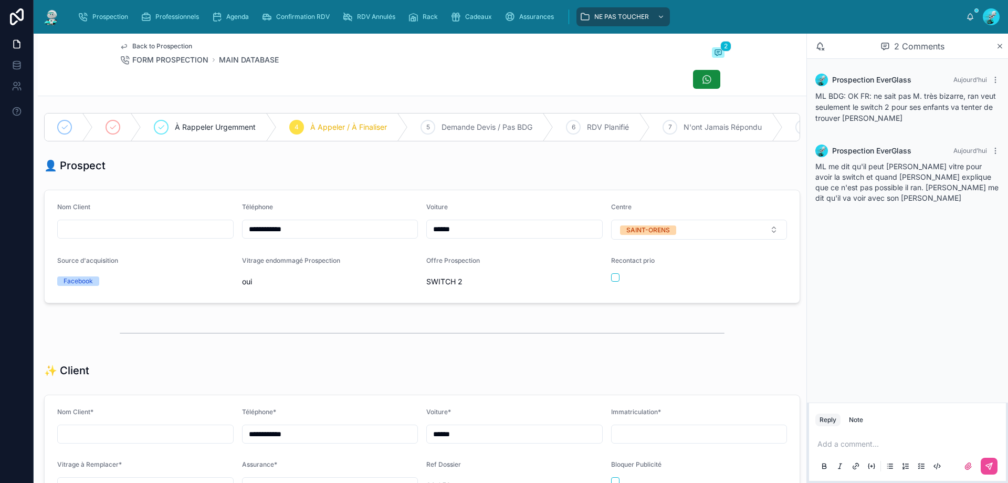
type input "**********"
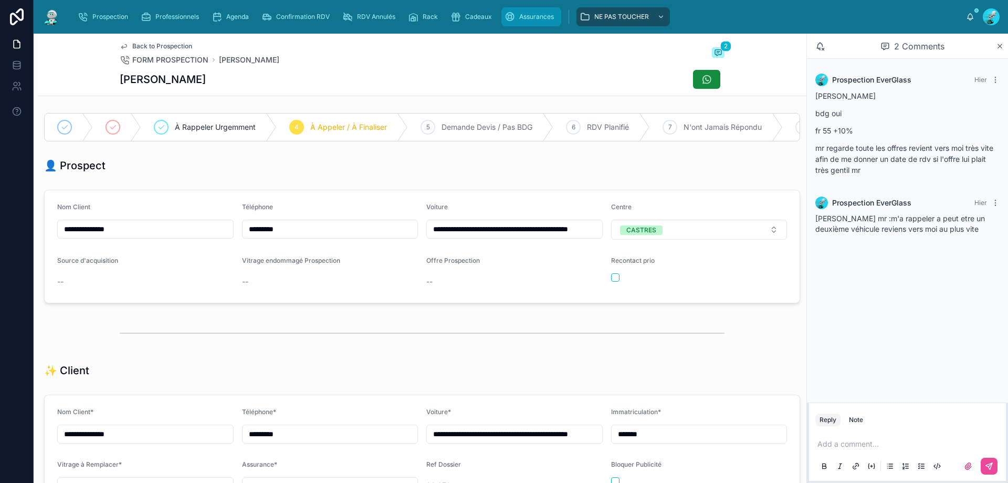
click at [533, 17] on span "Assurances" at bounding box center [536, 17] width 35 height 8
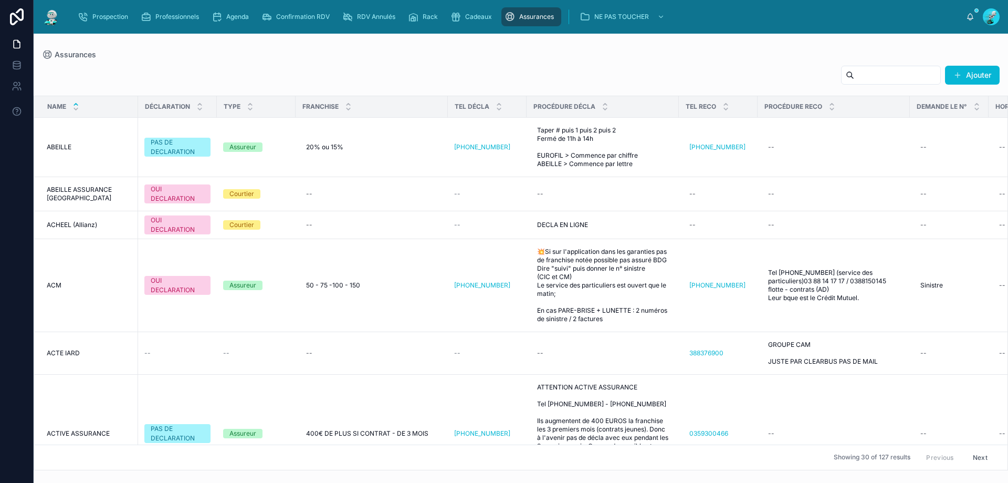
click at [474, 27] on div "Prospection Professionnels Agenda Confirmation RDV RDV Annulés Rack Cadeaux Ass…" at bounding box center [517, 16] width 897 height 23
click at [473, 26] on link "Cadeaux" at bounding box center [473, 16] width 52 height 19
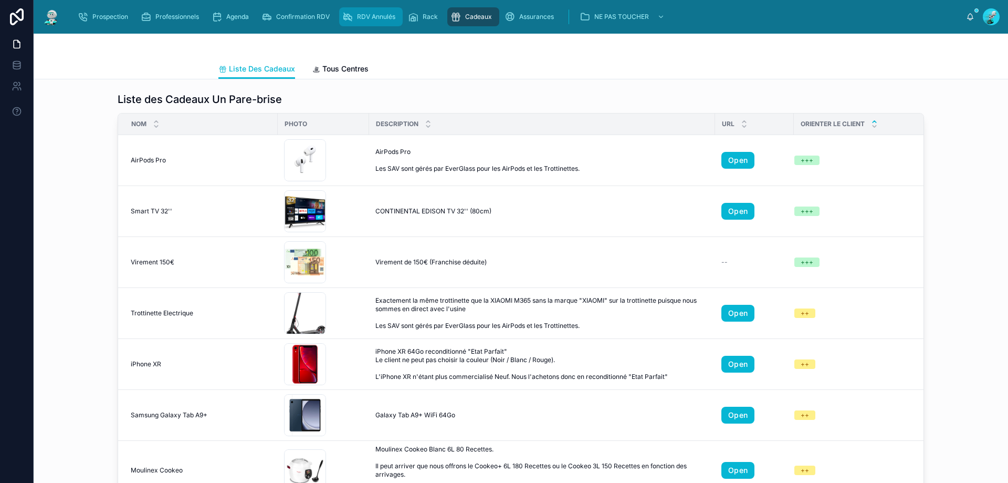
click at [356, 18] on div "RDV Annulés" at bounding box center [370, 16] width 57 height 17
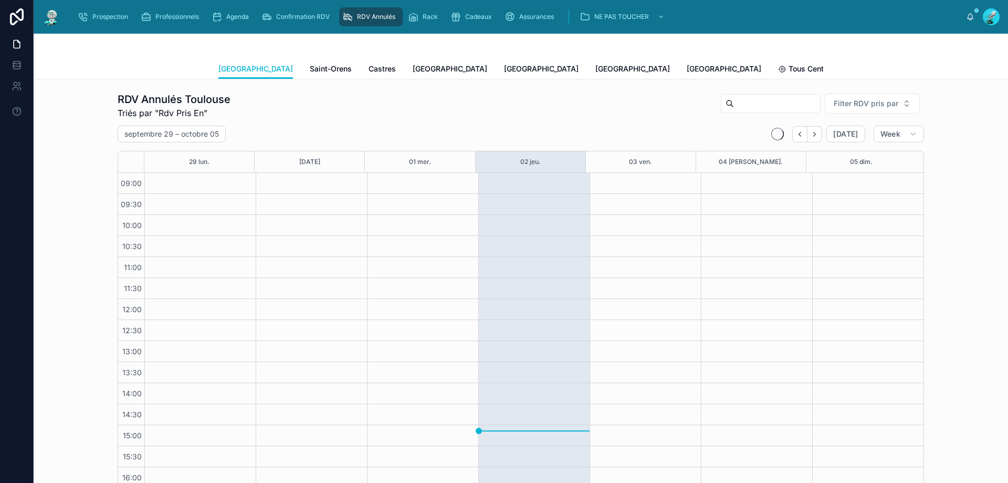
scroll to position [59, 0]
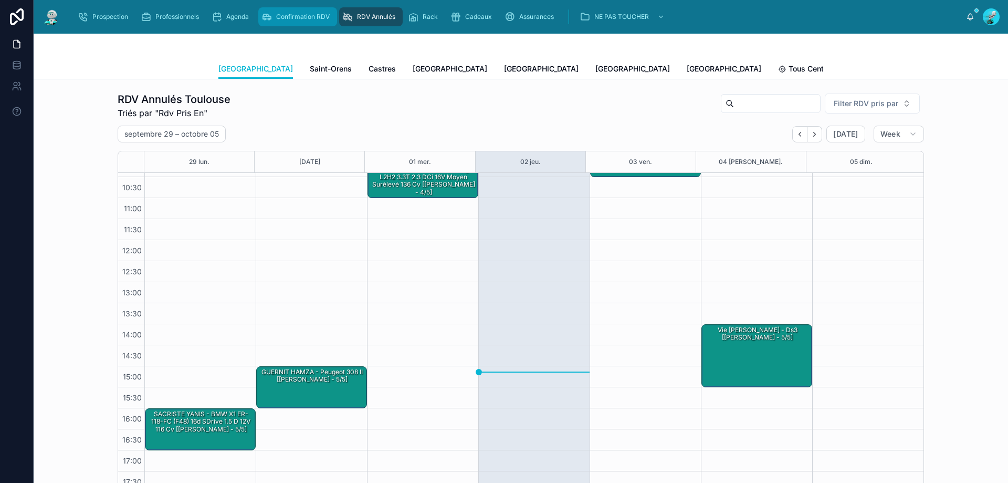
click at [286, 25] on div "Confirmation RDV" at bounding box center [298, 16] width 72 height 17
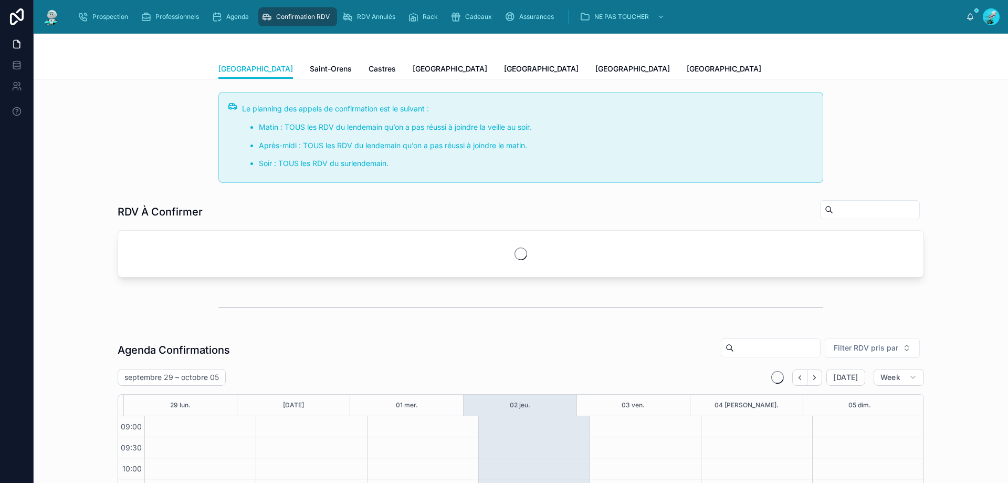
scroll to position [57, 0]
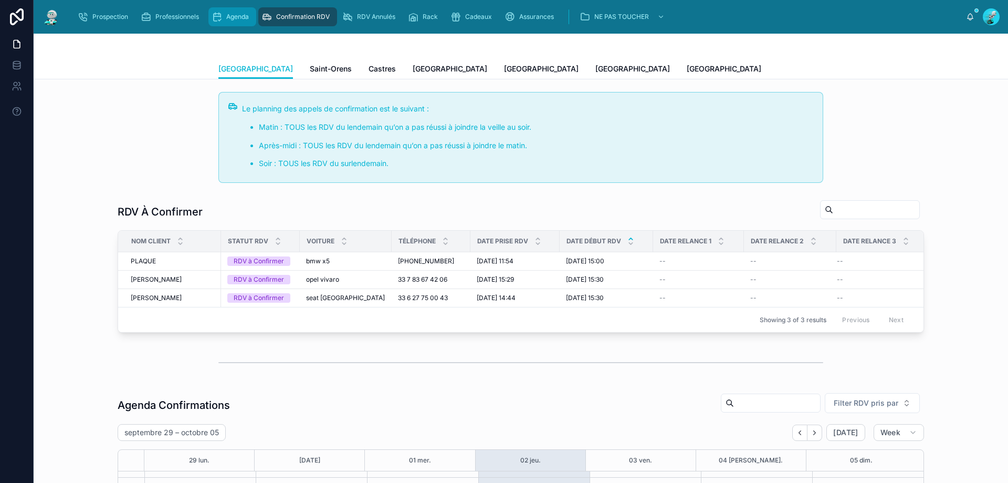
click at [222, 15] on icon "scrollable content" at bounding box center [217, 17] width 11 height 11
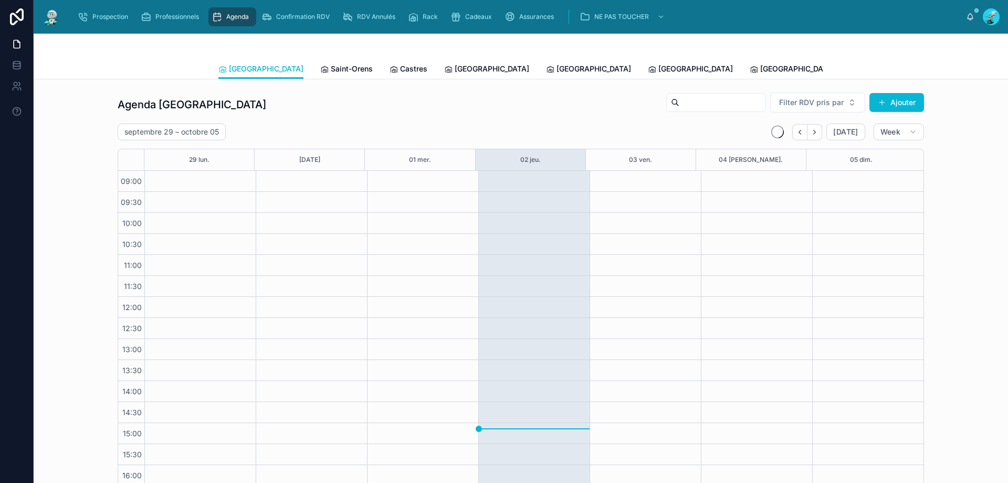
scroll to position [57, 0]
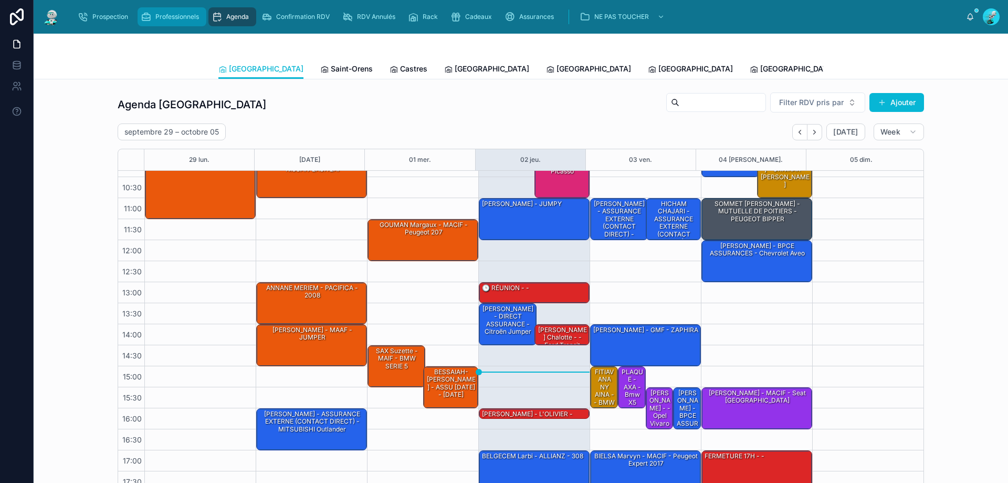
click at [160, 23] on div "Professionnels" at bounding box center [172, 16] width 62 height 17
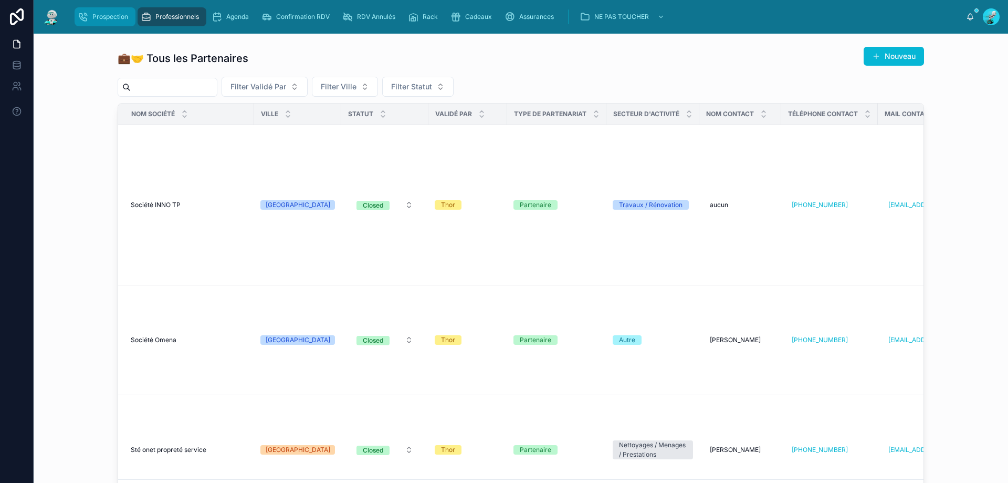
click at [96, 16] on span "Prospection" at bounding box center [110, 17] width 36 height 8
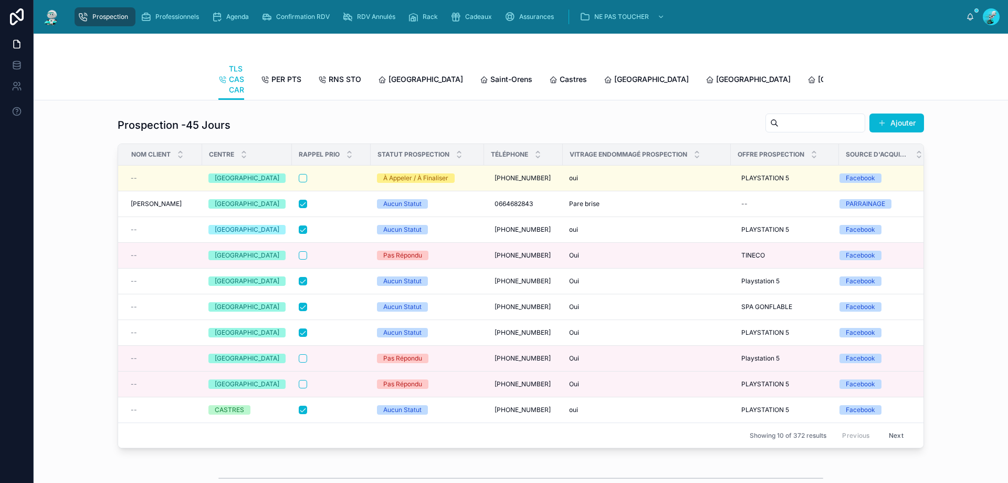
click at [945, 210] on div "Prospection -45 Jours Ajouter Nom Client Centre Rappel Prio Statut Prospection …" at bounding box center [521, 280] width 958 height 343
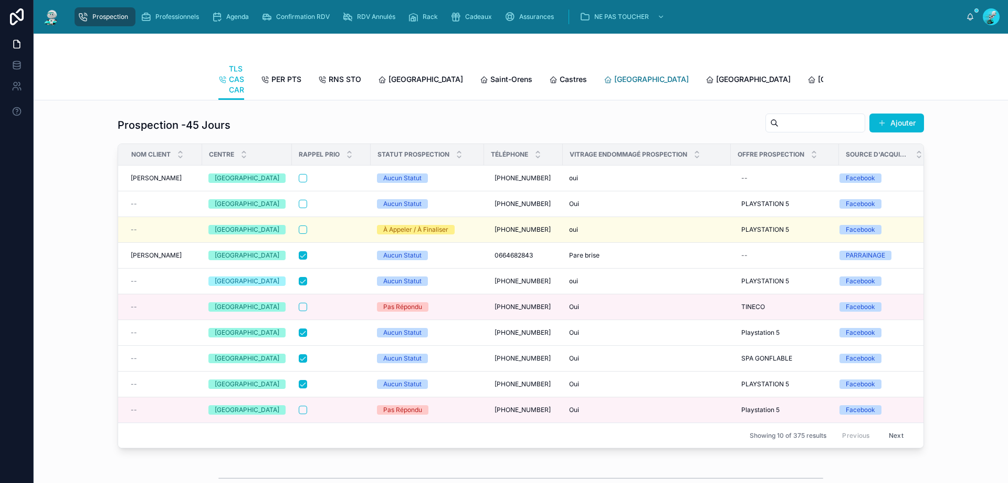
click at [614, 81] on span "Carcassonne" at bounding box center [651, 79] width 75 height 11
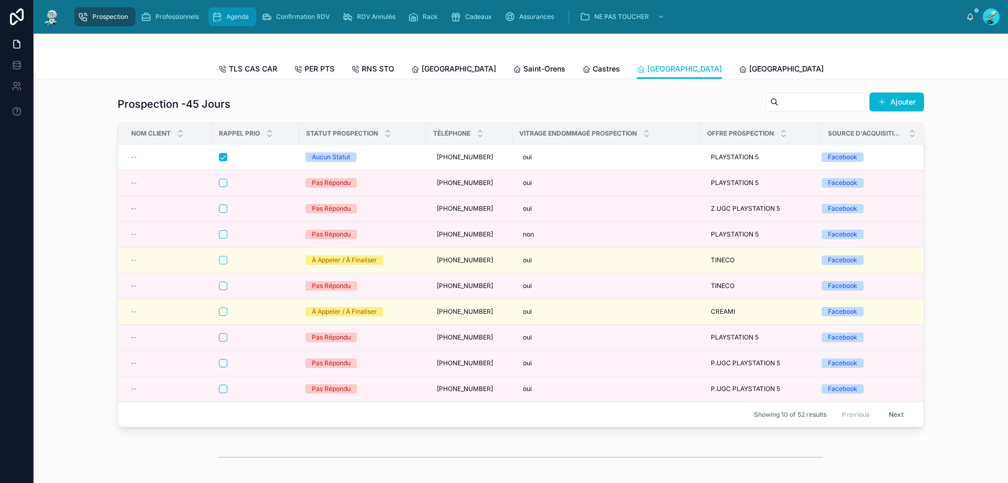
click at [220, 20] on icon "scrollable content" at bounding box center [217, 17] width 11 height 11
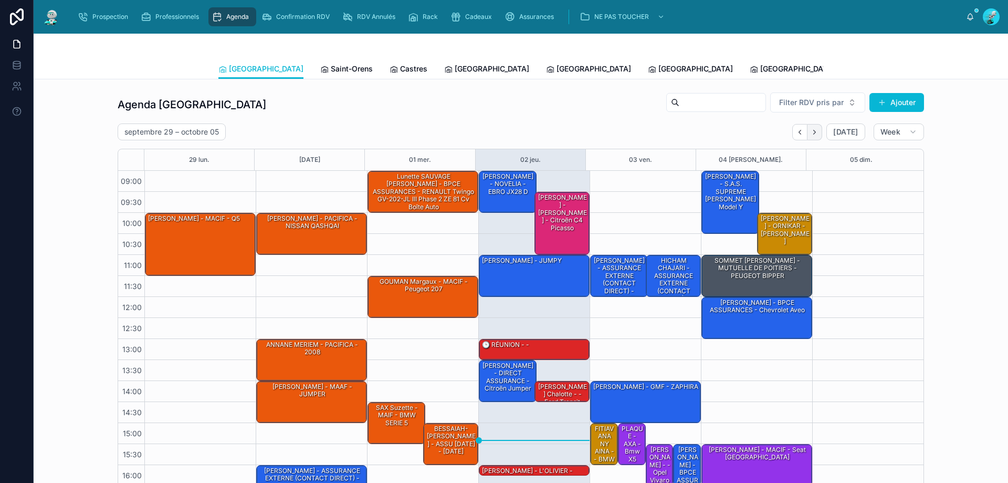
click at [812, 131] on icon "Next" at bounding box center [815, 132] width 8 height 8
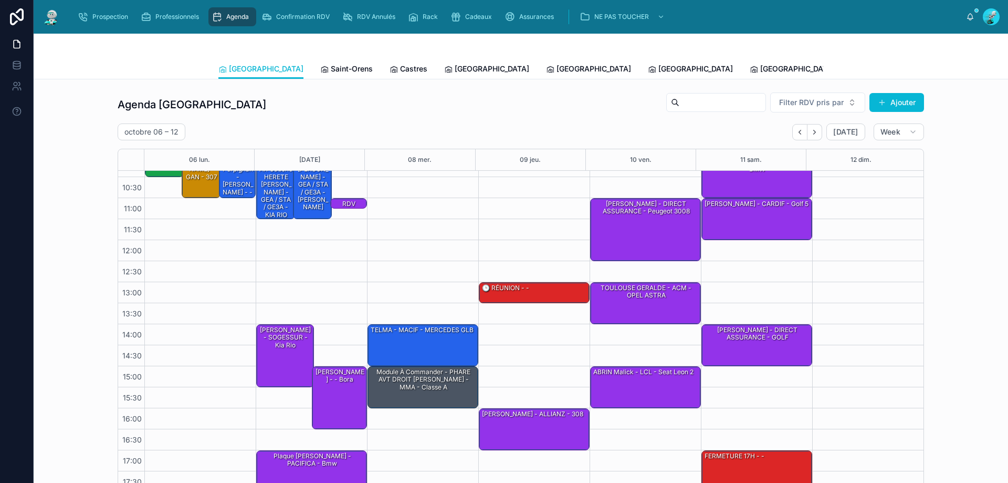
scroll to position [53, 0]
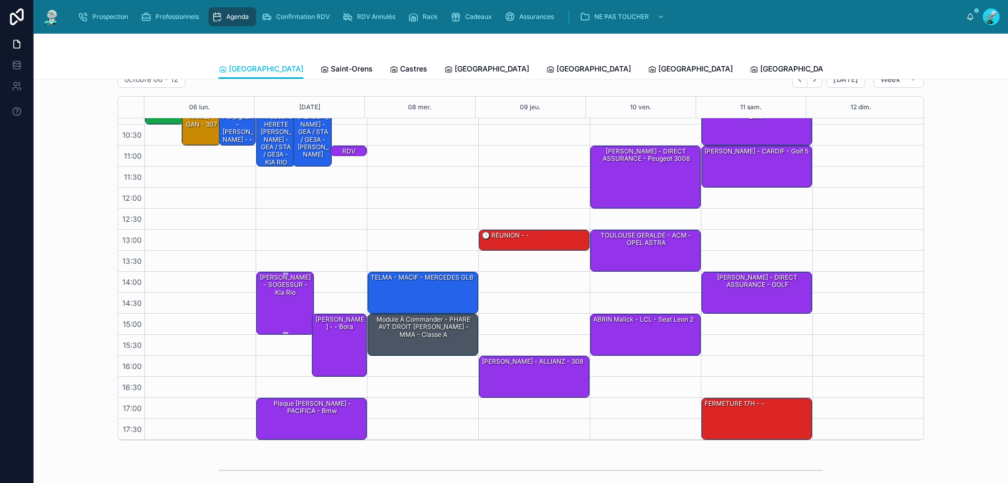
click at [291, 296] on div "MHAMDI Youssef - SOGESSUR - Kia rio" at bounding box center [285, 285] width 55 height 25
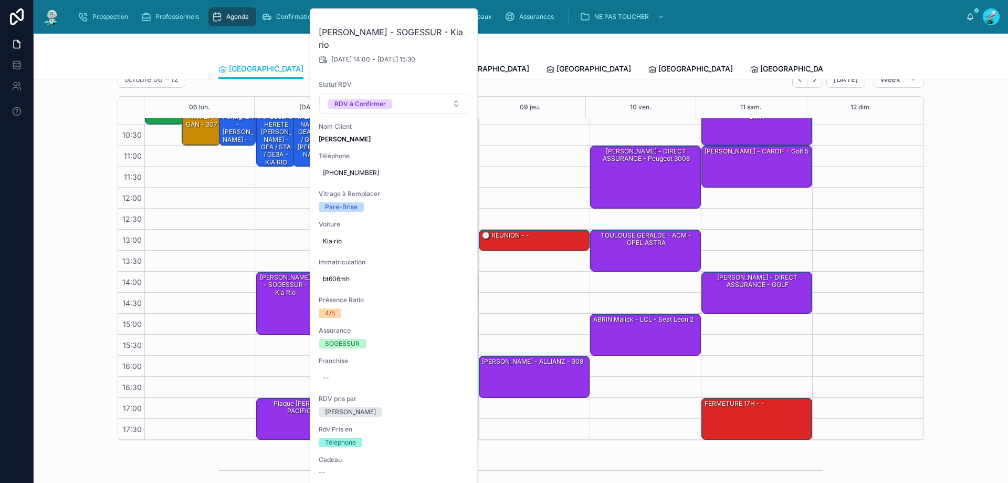
click at [957, 245] on div "Agenda Toulouse Filter RDV pris par Ajouter octobre 06 – 12 Today Week 06 lun. …" at bounding box center [521, 239] width 958 height 409
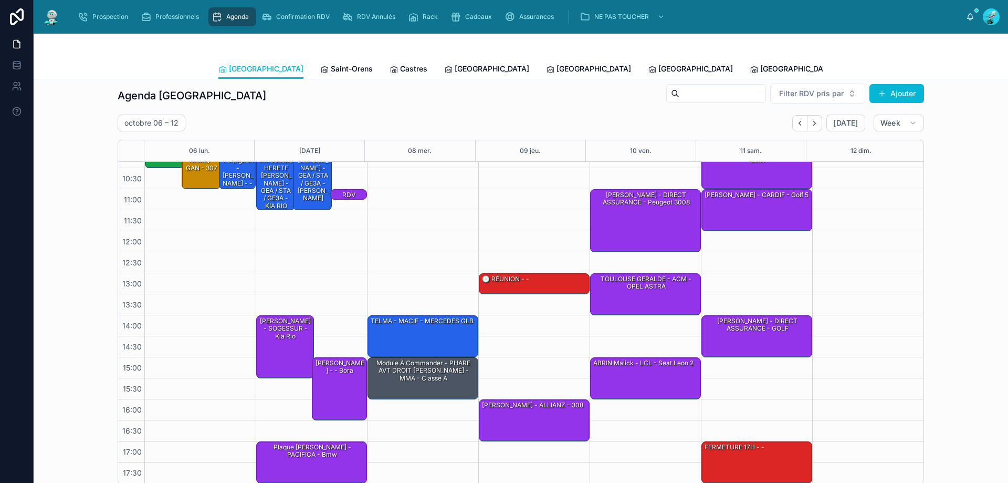
scroll to position [0, 0]
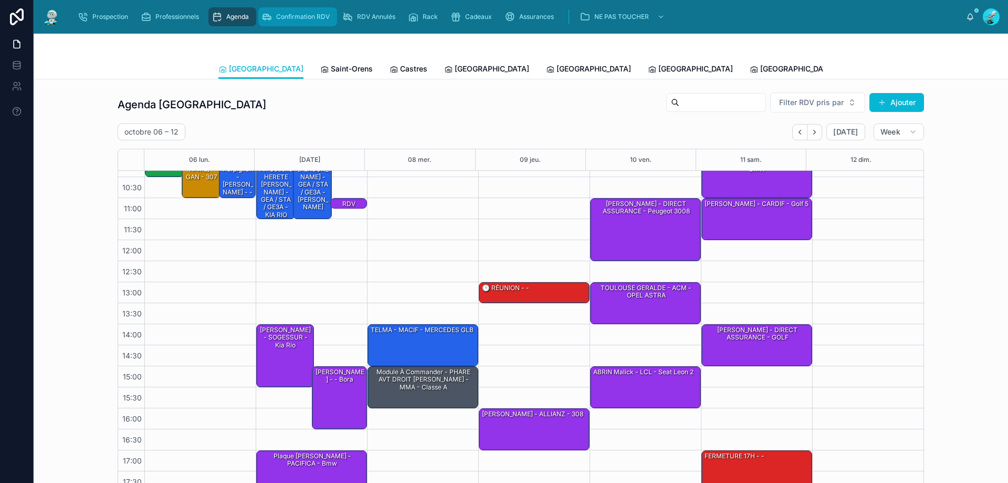
click at [327, 15] on span "Confirmation RDV" at bounding box center [303, 17] width 54 height 8
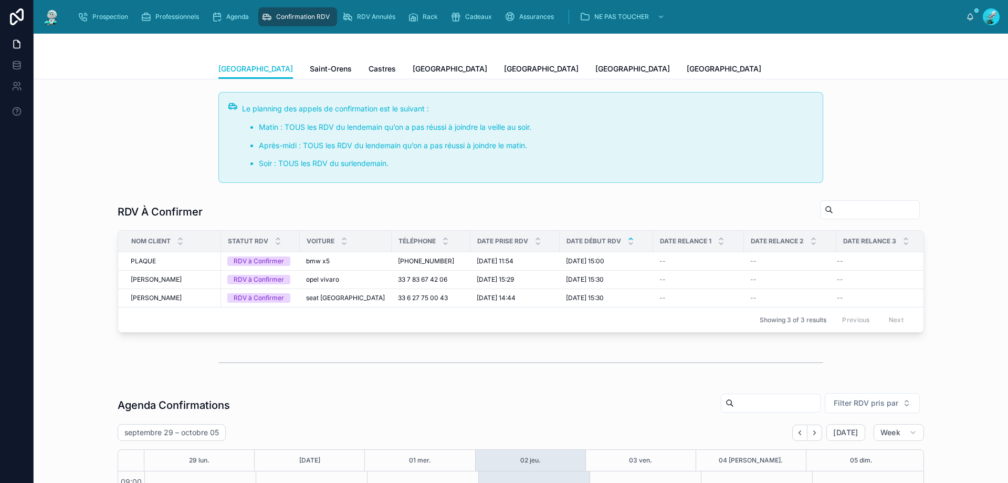
scroll to position [57, 0]
click at [379, 22] on div "RDV Annulés" at bounding box center [370, 16] width 57 height 17
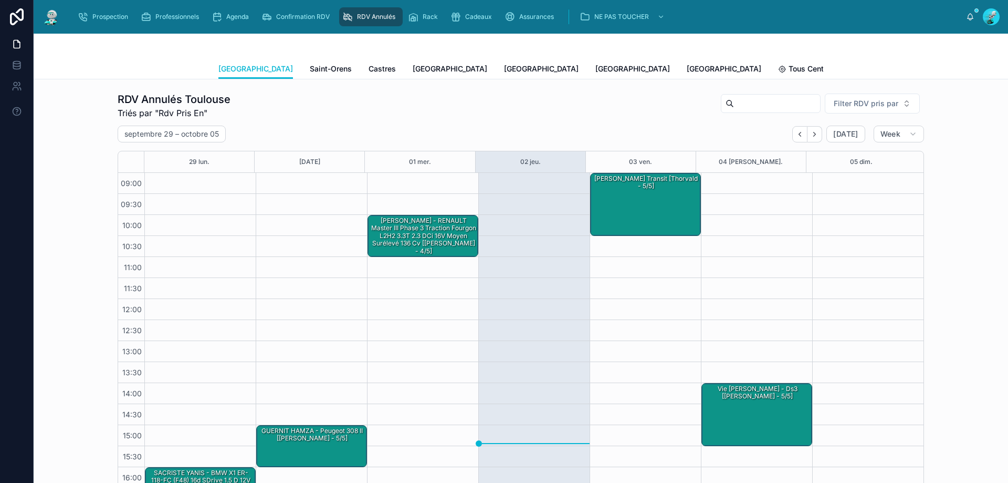
scroll to position [59, 0]
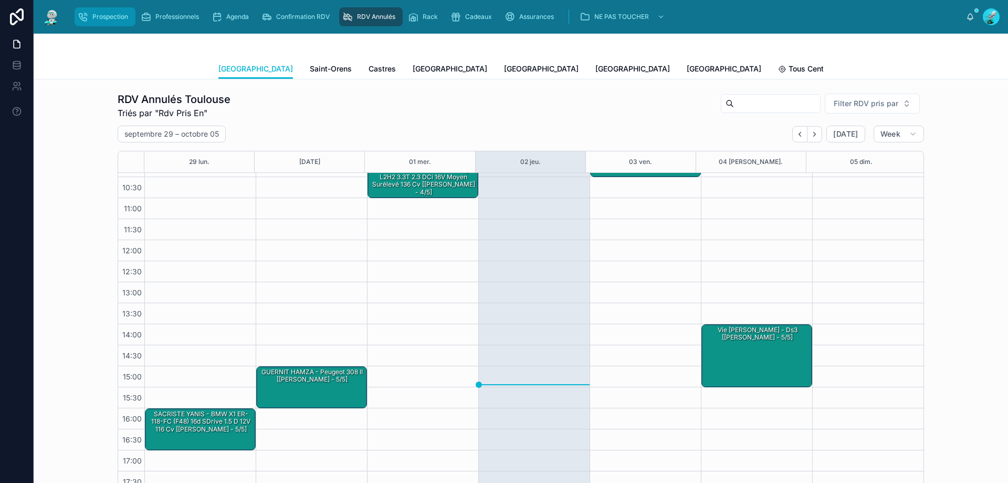
click at [122, 9] on div "Prospection" at bounding box center [105, 16] width 55 height 17
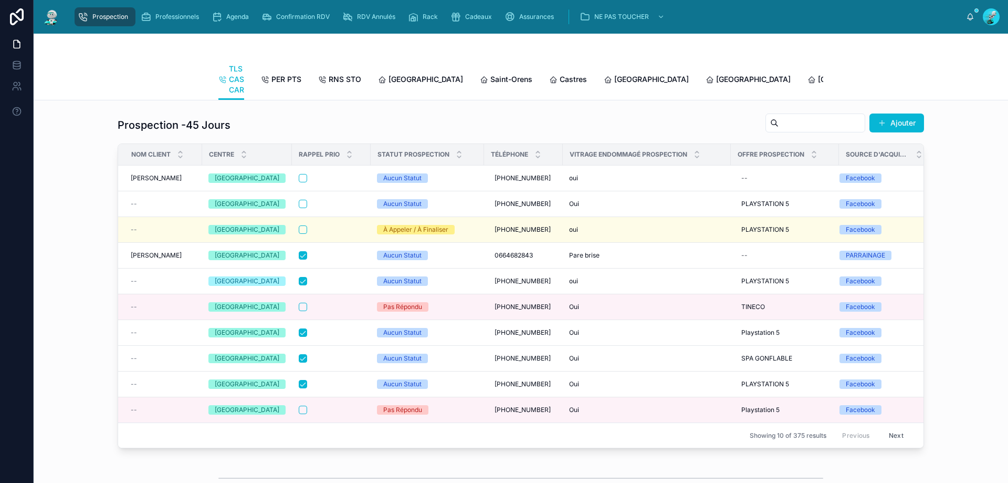
click at [550, 84] on div "TLS CAS CAR PER PTS RNS STO Toulouse Saint-Orens Castres Carcassonne Perpignan …" at bounding box center [520, 79] width 605 height 41
click at [604, 82] on div "[GEOGRAPHIC_DATA]" at bounding box center [646, 79] width 85 height 11
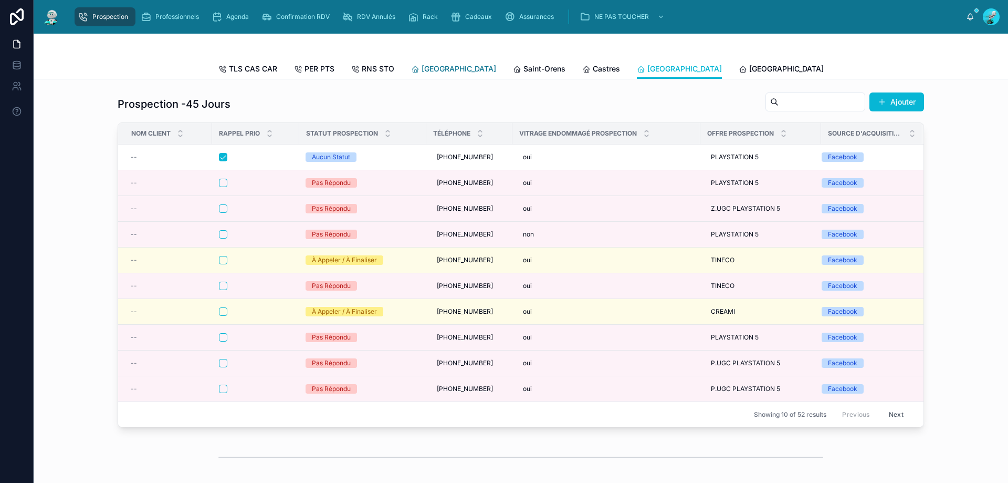
click at [427, 70] on span "[GEOGRAPHIC_DATA]" at bounding box center [459, 69] width 75 height 11
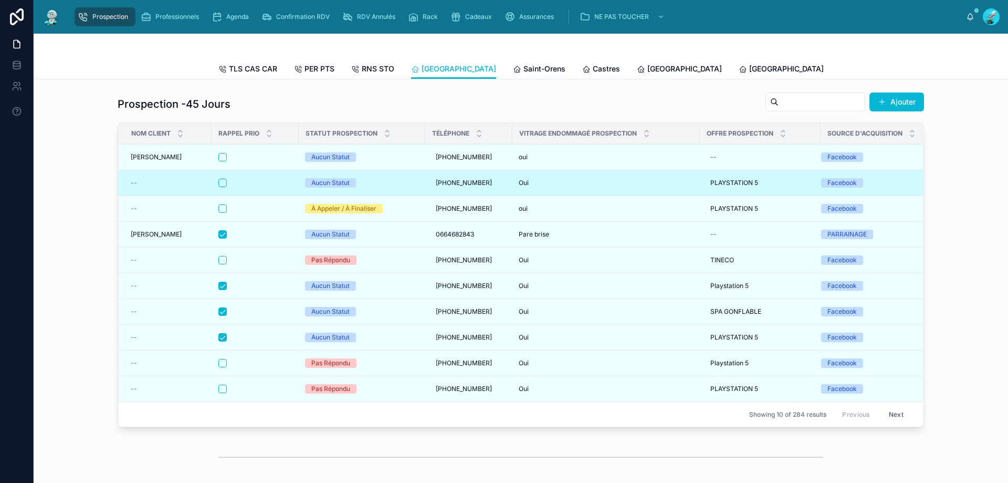
drag, startPoint x: 542, startPoint y: 195, endPoint x: 366, endPoint y: 199, distance: 176.0
drag, startPoint x: 366, startPoint y: 199, endPoint x: 356, endPoint y: 191, distance: 13.1
click at [356, 187] on div "Aucun Statut" at bounding box center [362, 182] width 114 height 9
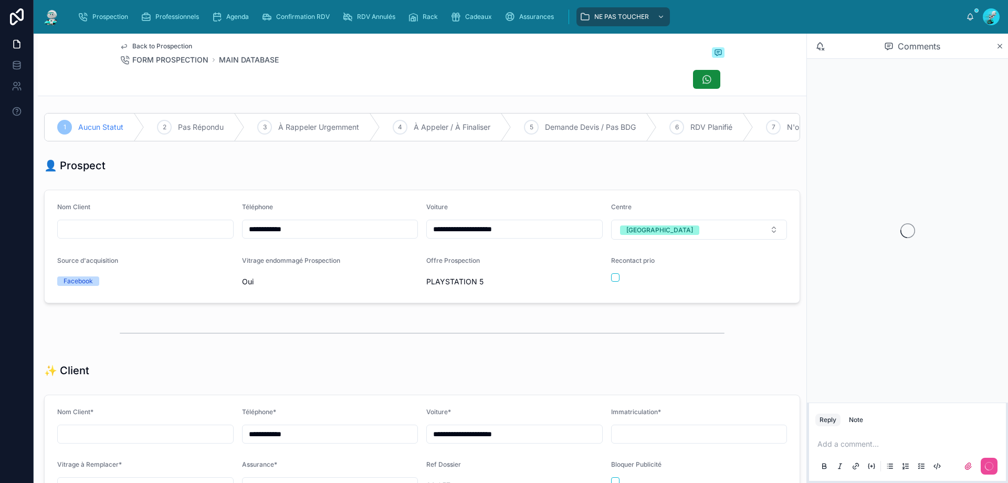
scroll to position [46, 0]
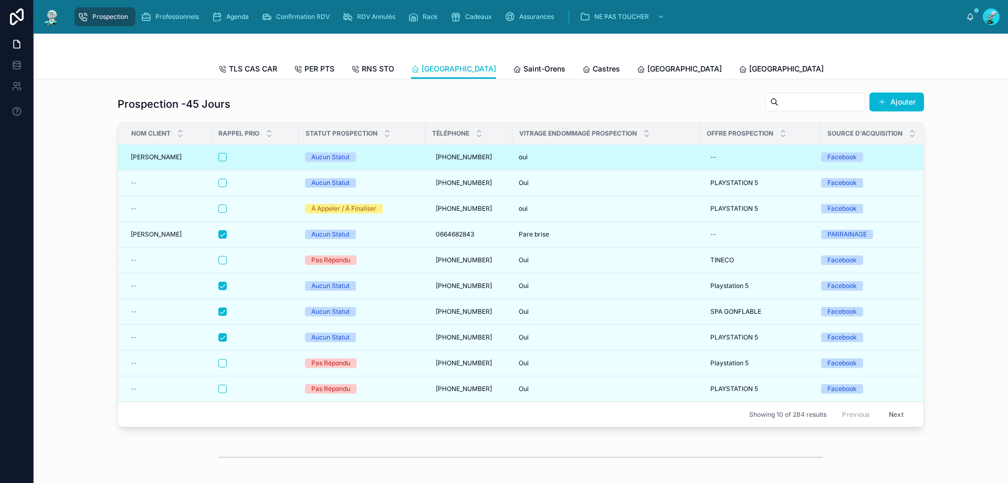
click at [318, 162] on div "Aucun Statut" at bounding box center [330, 156] width 38 height 9
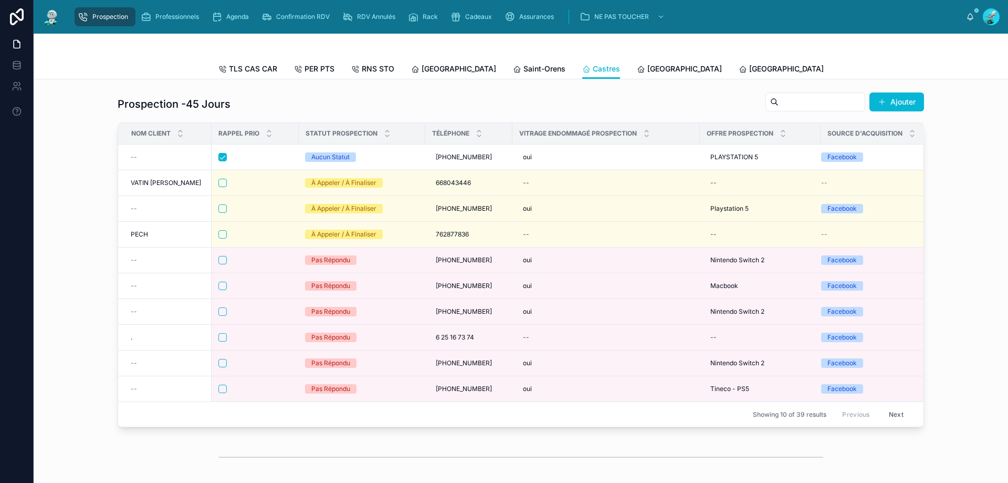
click at [953, 64] on span "[GEOGRAPHIC_DATA]" at bounding box center [990, 69] width 75 height 11
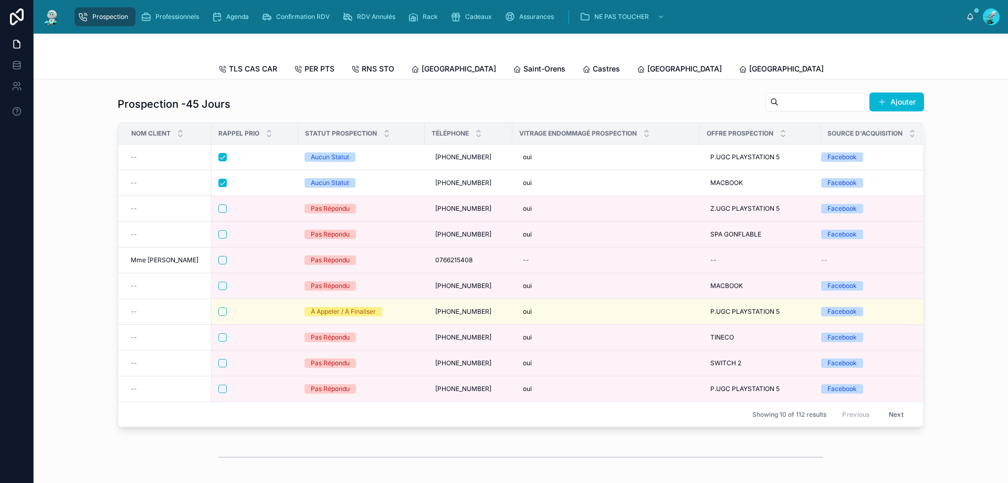
click at [851, 71] on span "[GEOGRAPHIC_DATA]" at bounding box center [888, 69] width 75 height 11
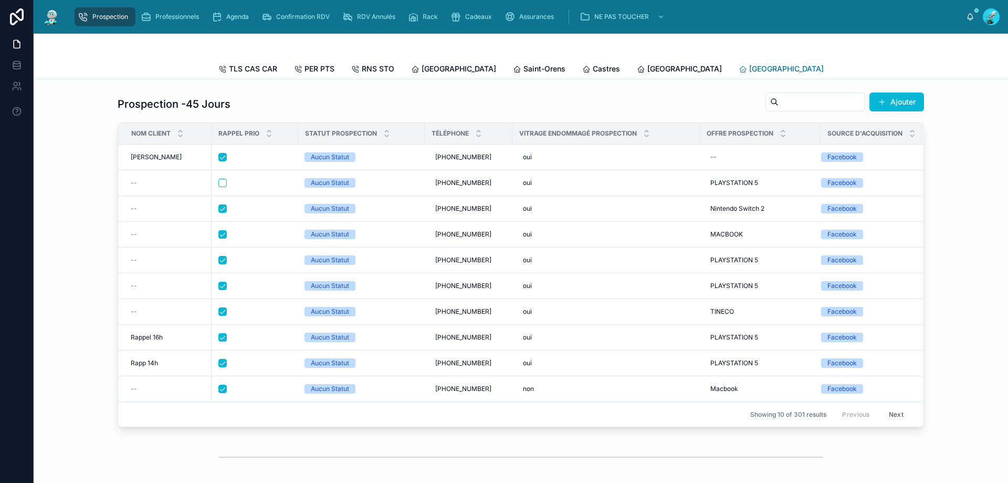
click at [749, 64] on span "Perpignan" at bounding box center [786, 69] width 75 height 11
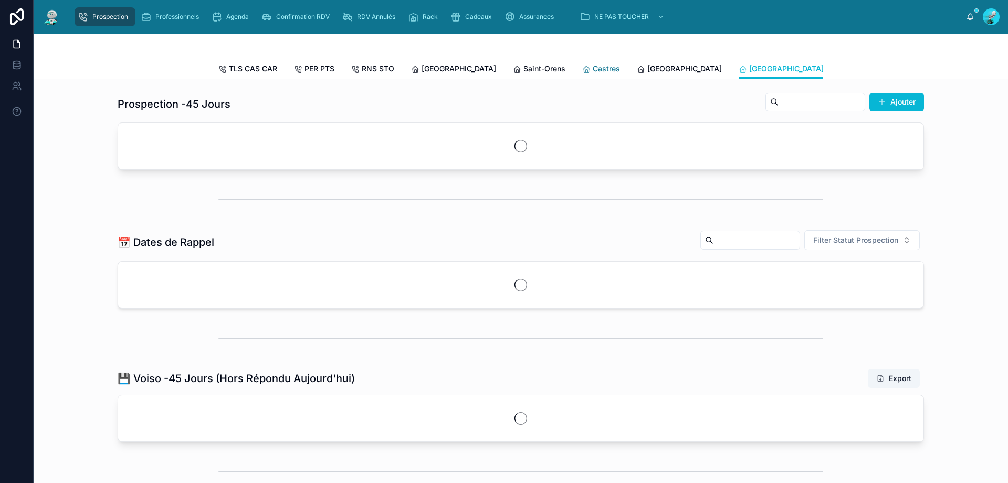
click at [582, 70] on icon at bounding box center [586, 69] width 8 height 8
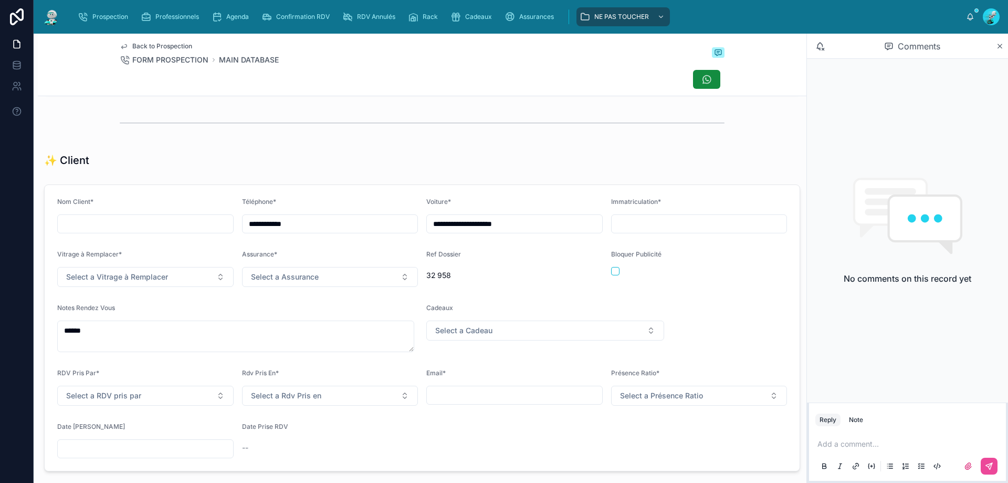
scroll to position [105, 0]
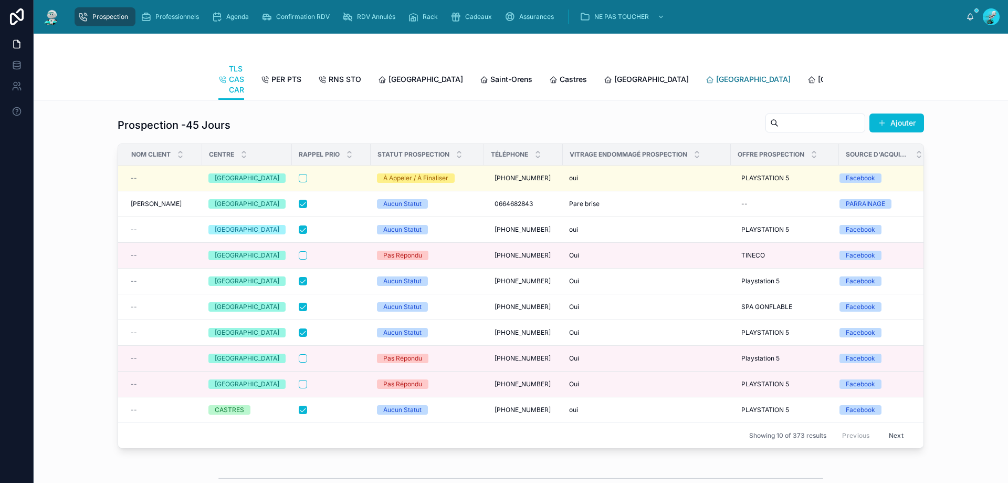
click at [706, 73] on link "[GEOGRAPHIC_DATA]" at bounding box center [748, 80] width 85 height 21
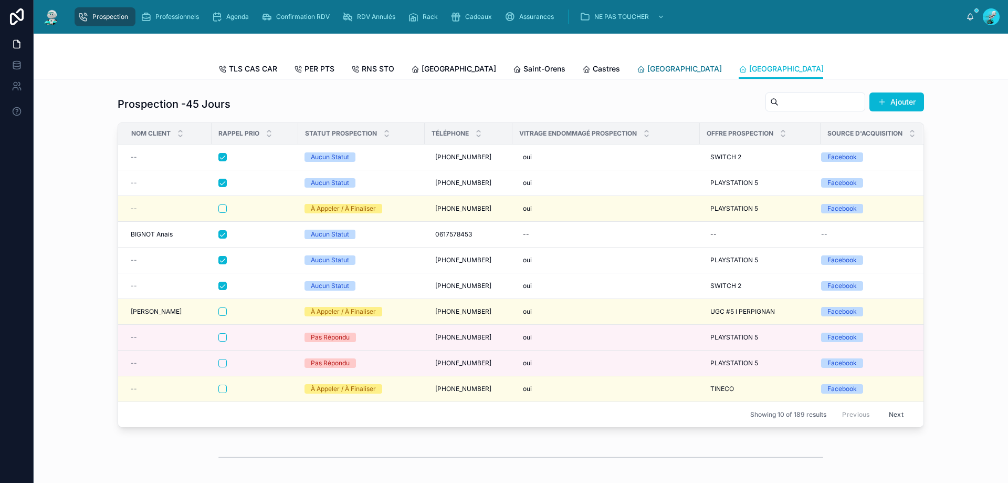
click at [648, 73] on span "[GEOGRAPHIC_DATA]" at bounding box center [685, 69] width 75 height 11
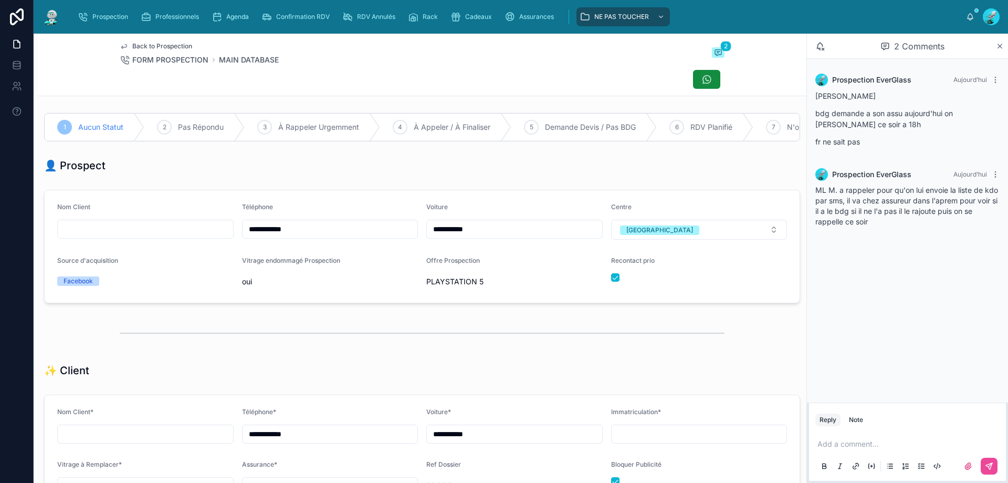
scroll to position [263, 0]
